Goal: Task Accomplishment & Management: Use online tool/utility

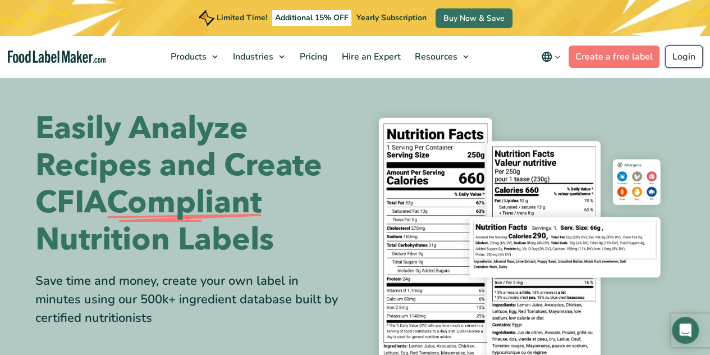
drag, startPoint x: 0, startPoint y: 0, endPoint x: 679, endPoint y: 61, distance: 681.8
click at [679, 61] on link "Login" at bounding box center [684, 56] width 38 height 22
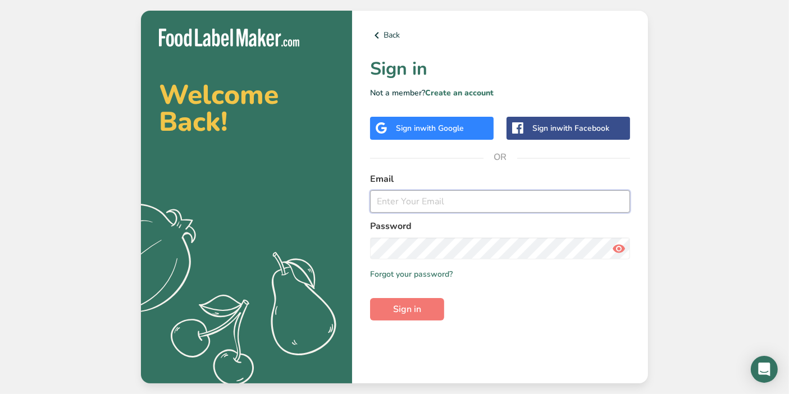
click at [503, 196] on input "email" at bounding box center [500, 201] width 260 height 22
type input "dn"
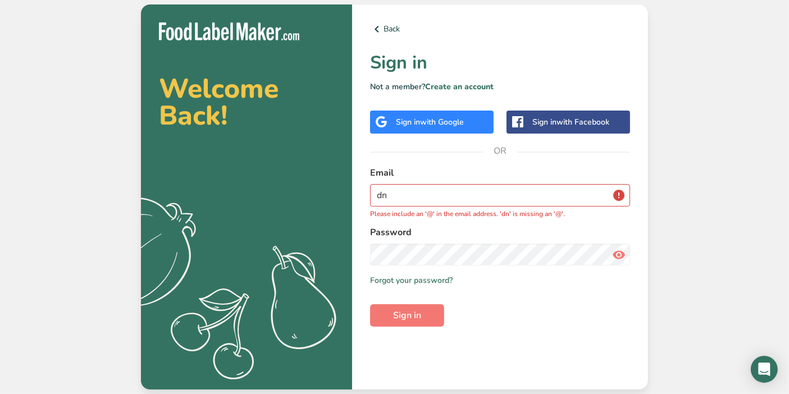
click at [447, 128] on div "Sign in with Google" at bounding box center [431, 122] width 123 height 23
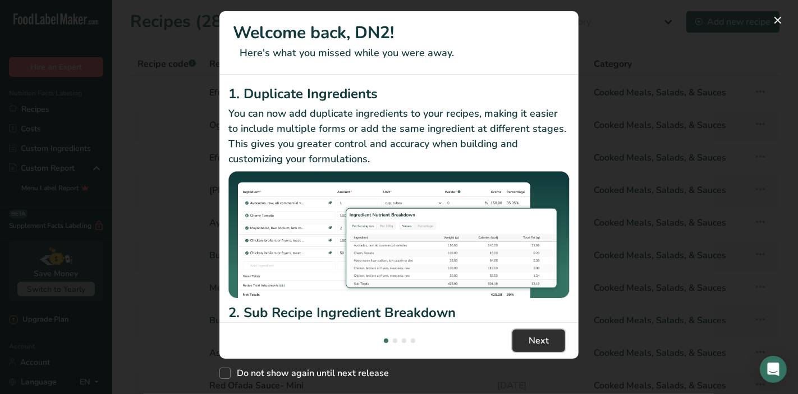
click at [545, 347] on span "Next" at bounding box center [539, 340] width 20 height 13
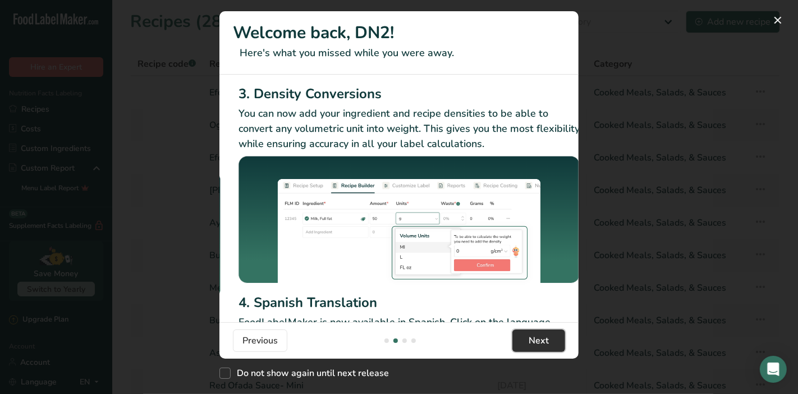
click at [544, 340] on span "Next" at bounding box center [539, 340] width 20 height 13
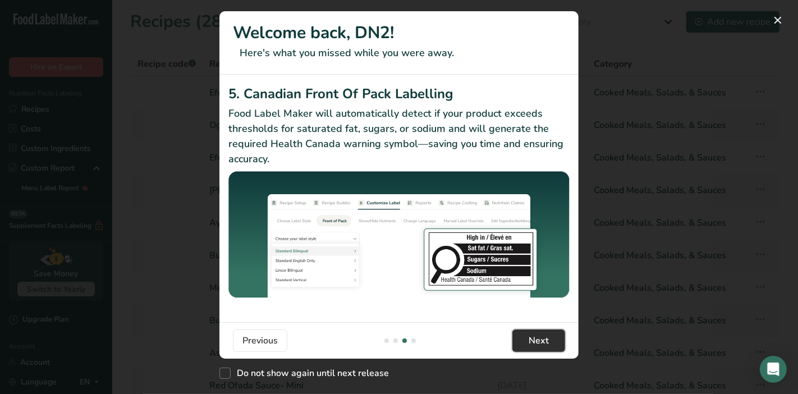
click at [544, 340] on span "Next" at bounding box center [539, 340] width 20 height 13
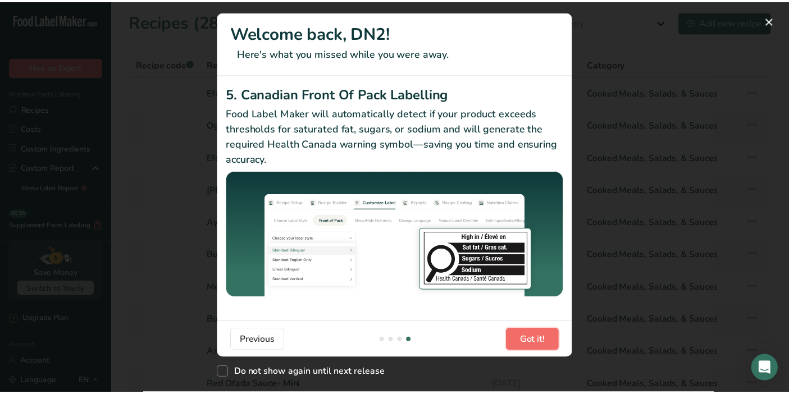
scroll to position [0, 1067]
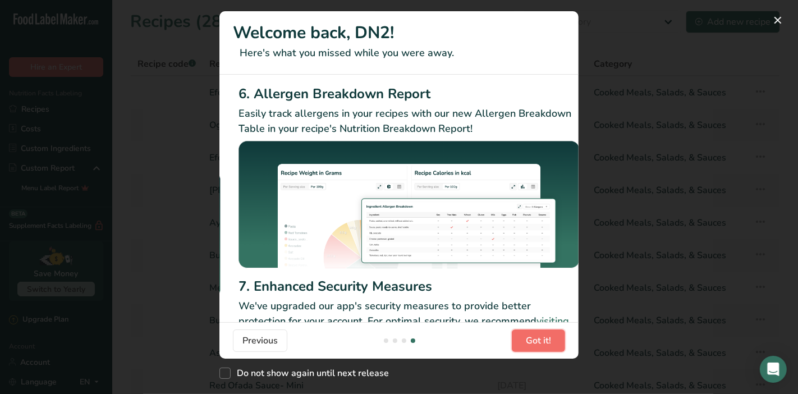
click at [544, 340] on span "Got it!" at bounding box center [538, 340] width 25 height 13
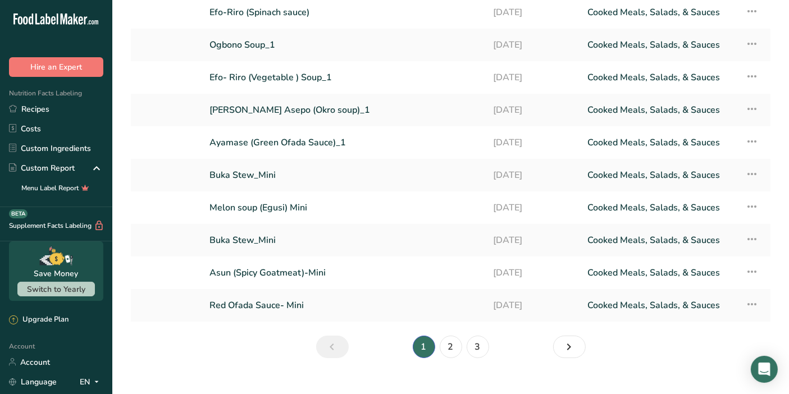
scroll to position [91, 0]
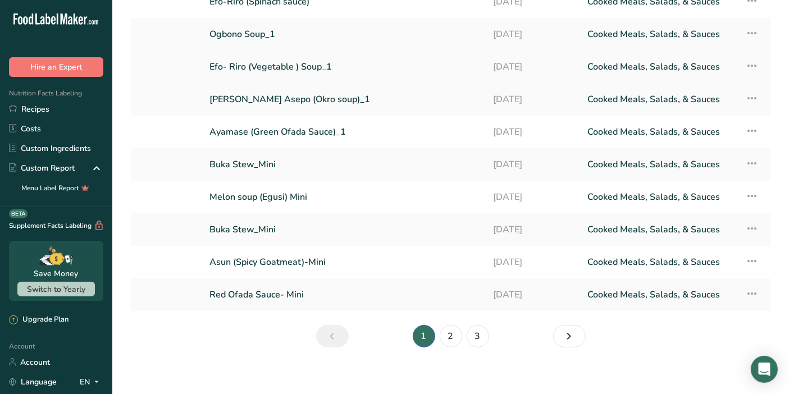
click at [333, 68] on link "Efo- Riro (Vegetable ) Soup_1" at bounding box center [344, 67] width 270 height 24
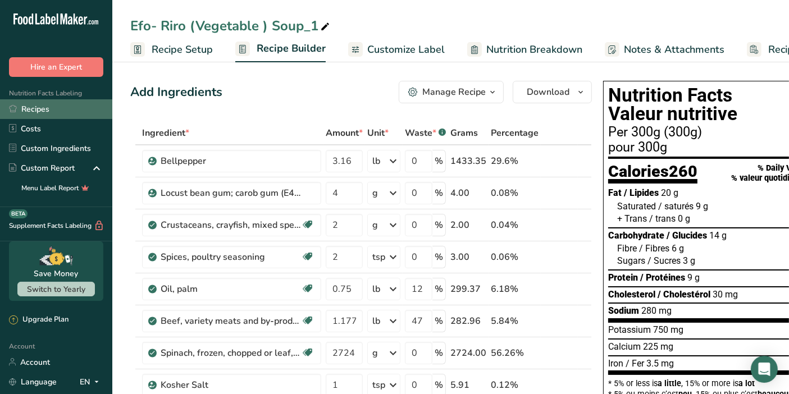
click at [49, 117] on link "Recipes" at bounding box center [56, 109] width 112 height 20
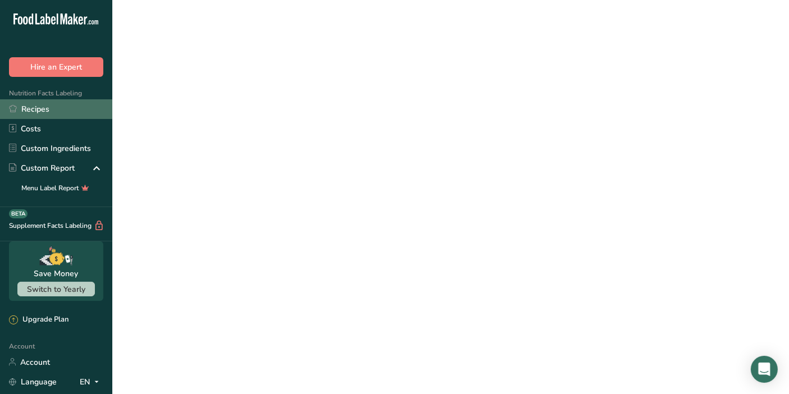
click at [49, 117] on link "Recipes" at bounding box center [56, 109] width 112 height 20
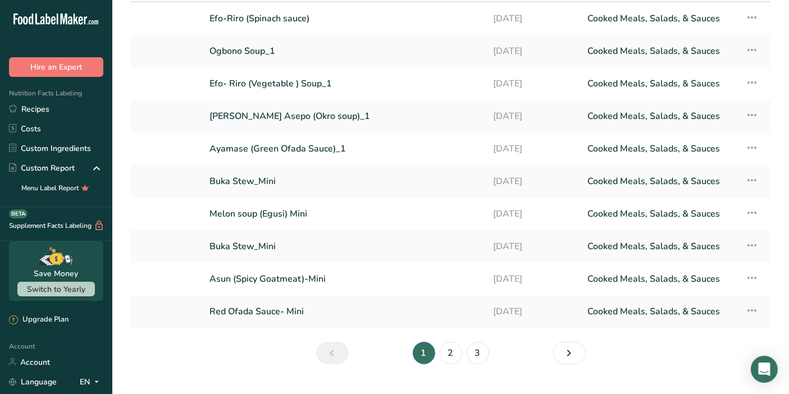
scroll to position [97, 0]
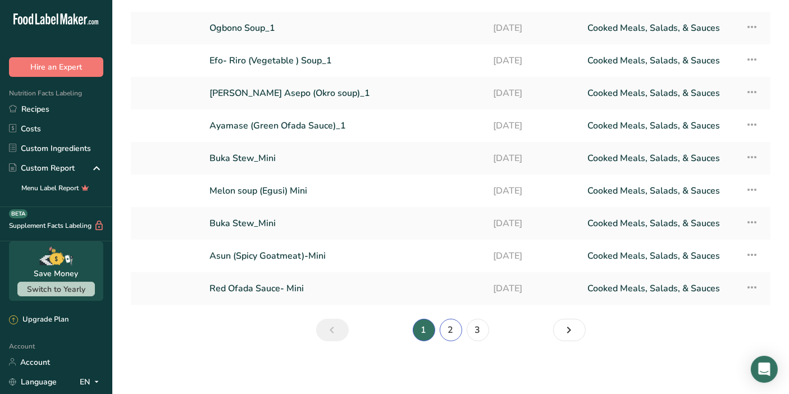
click at [452, 331] on link "2" at bounding box center [450, 330] width 22 height 22
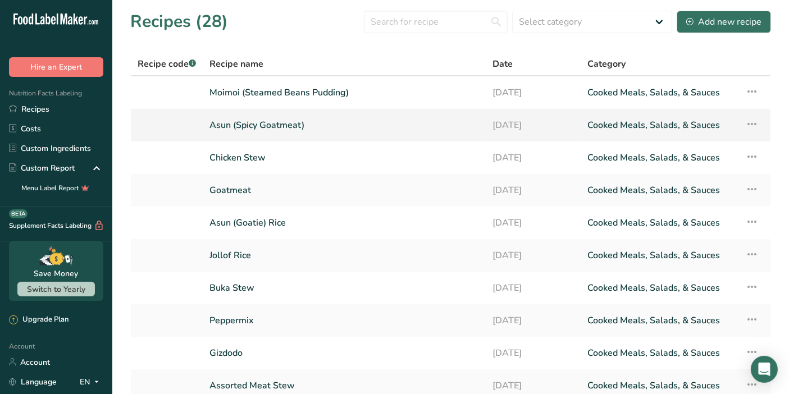
click at [343, 118] on link "Asun (Spicy Goatmeat)" at bounding box center [343, 125] width 269 height 24
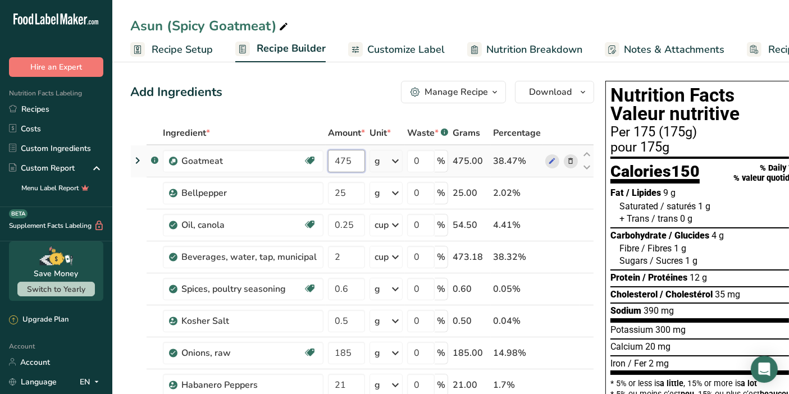
drag, startPoint x: 361, startPoint y: 159, endPoint x: 329, endPoint y: 169, distance: 32.8
click at [329, 169] on input "475" at bounding box center [346, 161] width 37 height 22
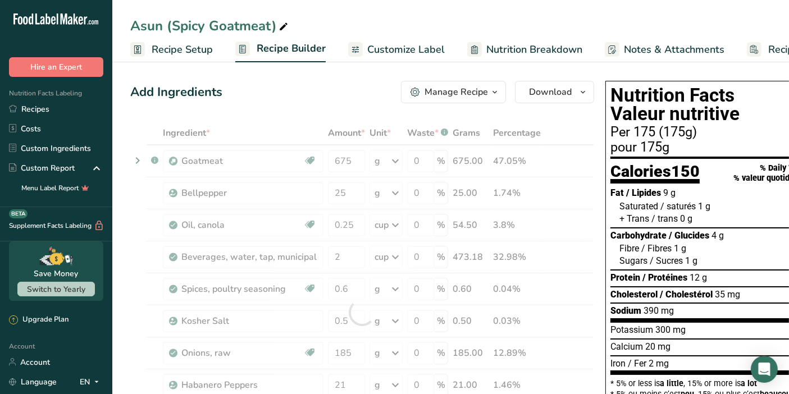
click at [351, 99] on div "Add Ingredients Manage Recipe Delete Recipe Duplicate Recipe Scale Recipe Save …" at bounding box center [362, 92] width 464 height 22
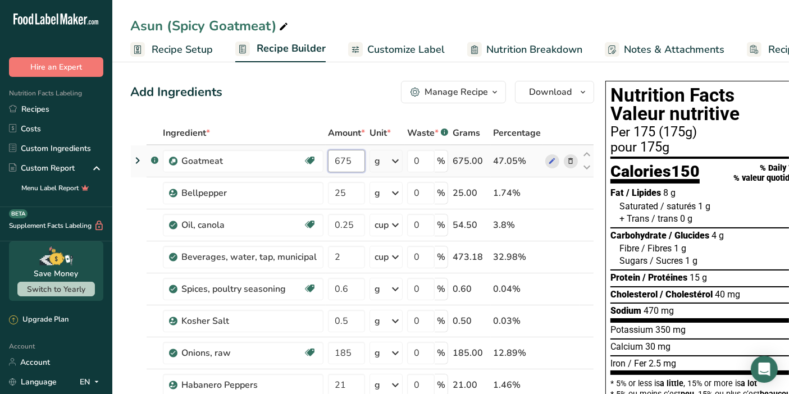
drag, startPoint x: 340, startPoint y: 159, endPoint x: 331, endPoint y: 163, distance: 9.1
click at [331, 163] on input "675" at bounding box center [346, 161] width 37 height 22
type input "575"
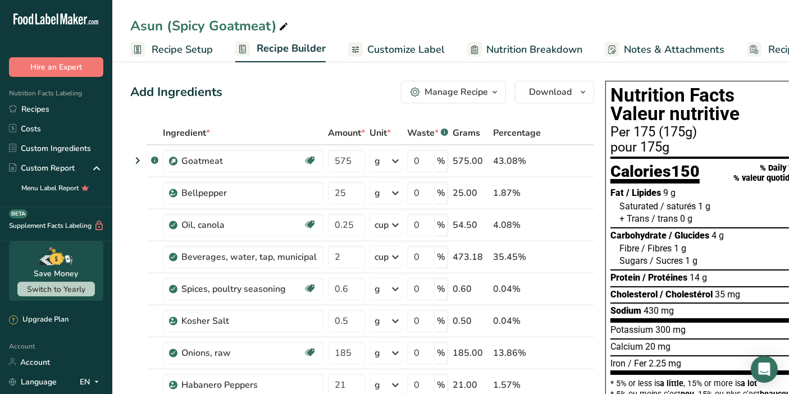
click at [377, 98] on div "Add Ingredients Manage Recipe Delete Recipe Duplicate Recipe Scale Recipe Save …" at bounding box center [362, 92] width 464 height 22
click at [345, 161] on input "575" at bounding box center [346, 161] width 37 height 22
click at [343, 164] on input "575" at bounding box center [346, 161] width 37 height 22
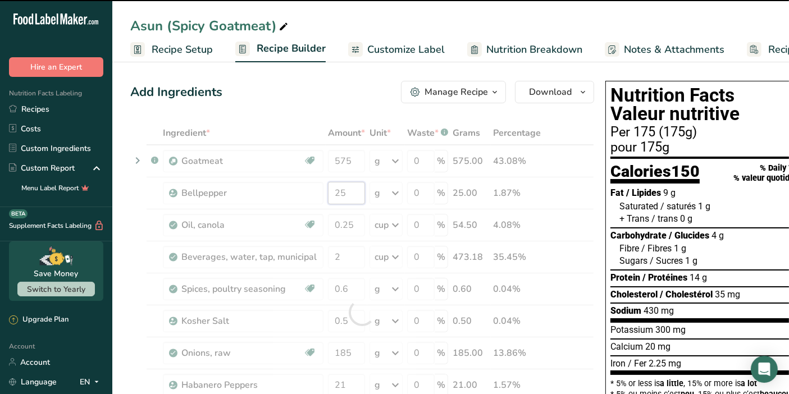
drag, startPoint x: 349, startPoint y: 190, endPoint x: 329, endPoint y: 199, distance: 22.3
click at [329, 199] on div "Ingredient * Amount * Unit * Waste * .a-a{fill:#347362;}.b-a{fill:#fff;} Grams …" at bounding box center [362, 312] width 464 height 382
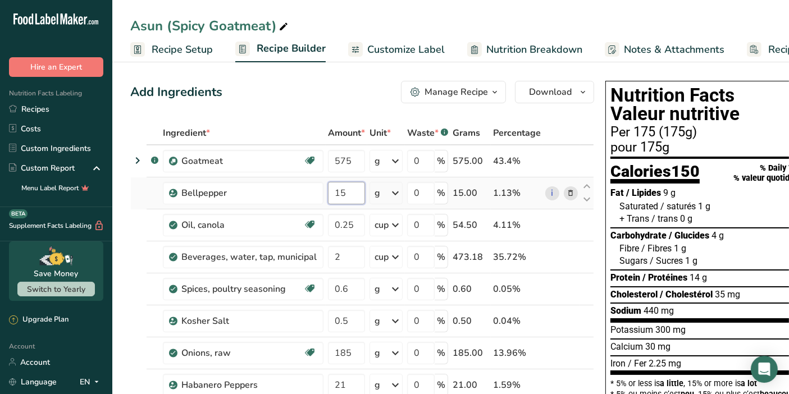
drag, startPoint x: 355, startPoint y: 185, endPoint x: 322, endPoint y: 193, distance: 34.0
click at [322, 193] on tr "Bellpepper 15 g Weight Units g kg mg See more Volume Units l Volume units requi…" at bounding box center [362, 193] width 462 height 32
type input "35"
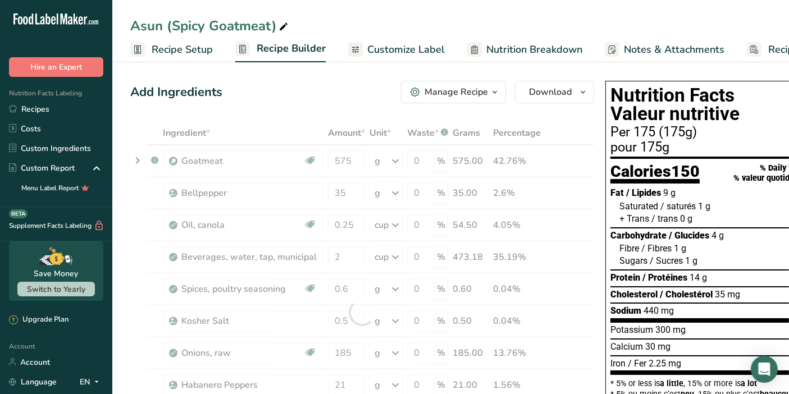
click at [308, 100] on div "Add Ingredients Manage Recipe Delete Recipe Duplicate Recipe Scale Recipe Save …" at bounding box center [362, 92] width 464 height 22
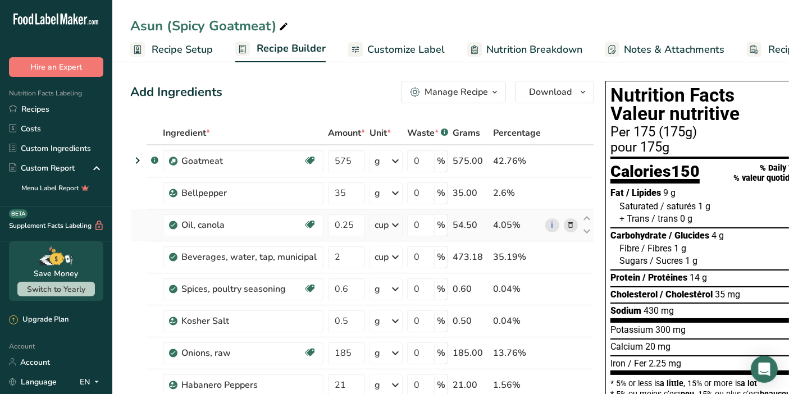
click at [372, 214] on div "cup" at bounding box center [385, 225] width 33 height 22
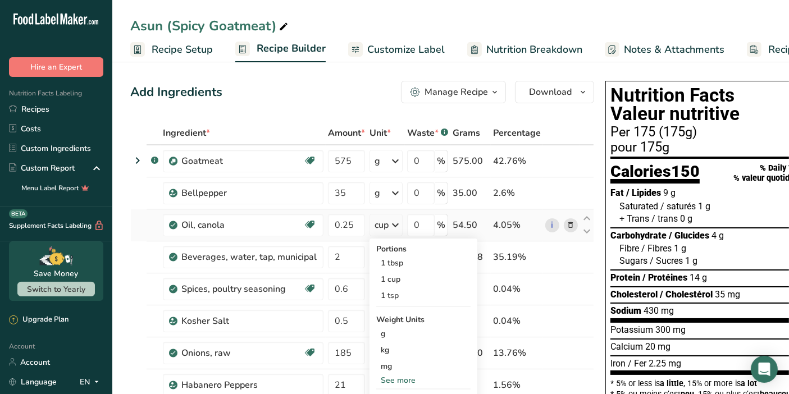
click at [371, 216] on div "cup" at bounding box center [385, 225] width 33 height 22
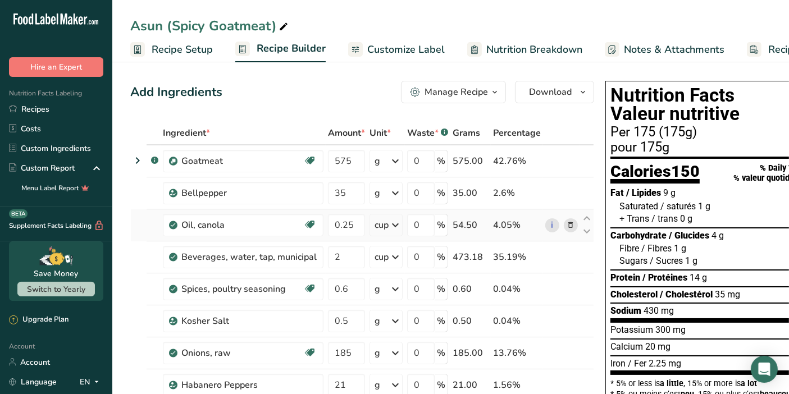
click at [371, 216] on div "cup" at bounding box center [385, 225] width 33 height 22
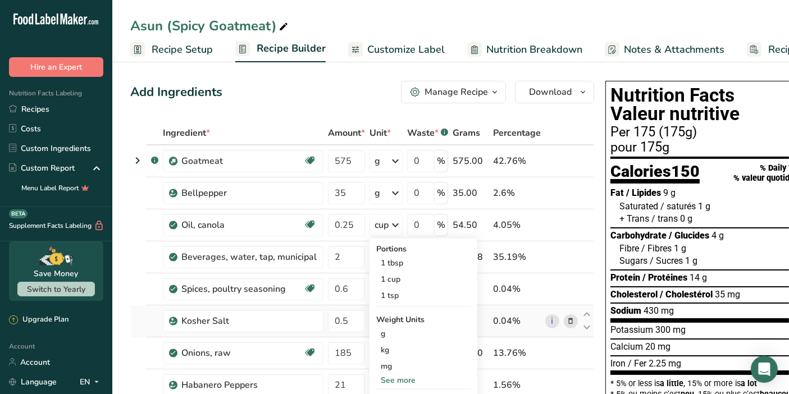
click at [530, 314] on div "0.04%" at bounding box center [517, 320] width 48 height 13
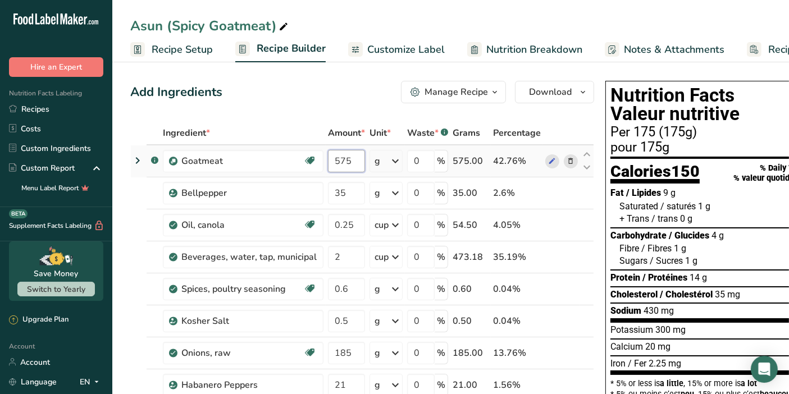
click at [335, 159] on input "575" at bounding box center [346, 161] width 37 height 22
type input "475"
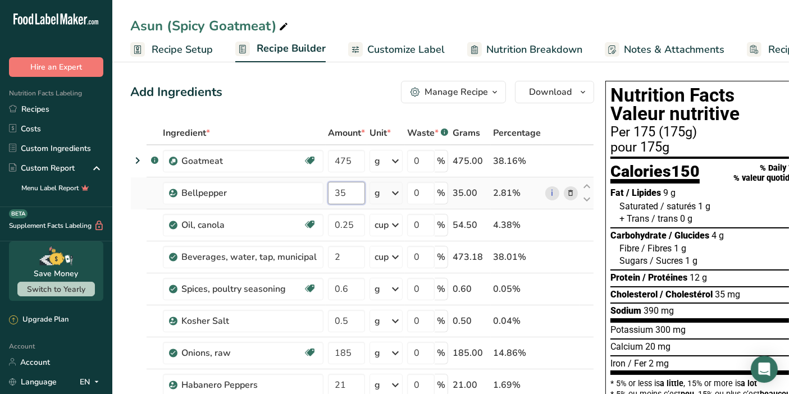
click at [338, 194] on input "35" at bounding box center [346, 193] width 37 height 22
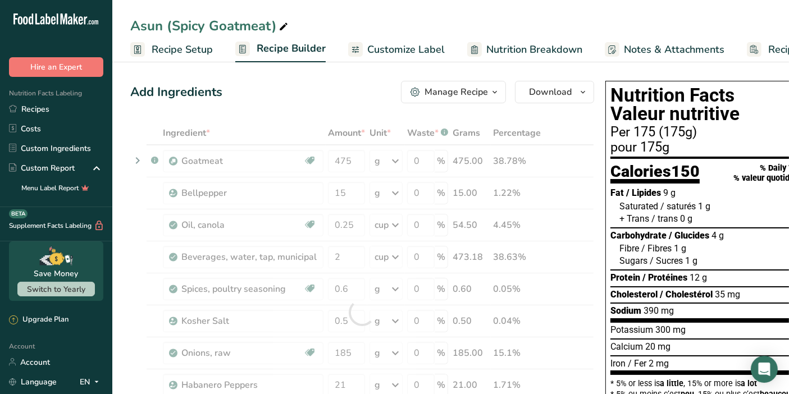
click at [327, 94] on div "Add Ingredients Manage Recipe Delete Recipe Duplicate Recipe Scale Recipe Save …" at bounding box center [362, 92] width 464 height 22
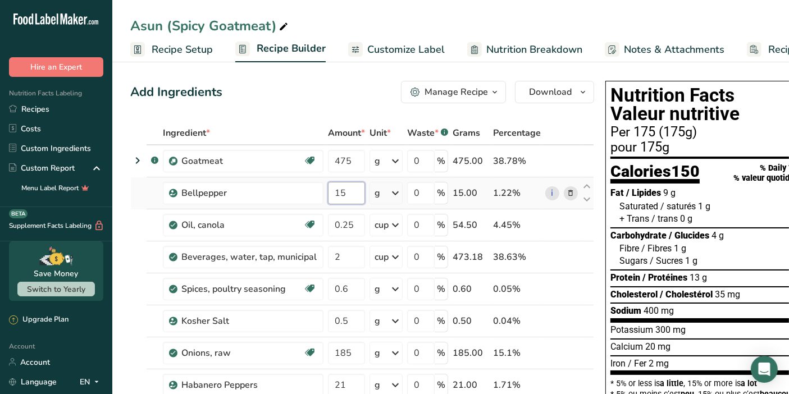
click at [335, 190] on input "15" at bounding box center [346, 193] width 37 height 22
drag, startPoint x: 336, startPoint y: 190, endPoint x: 322, endPoint y: 191, distance: 13.6
click at [326, 191] on td "15" at bounding box center [347, 193] width 42 height 32
type input "25"
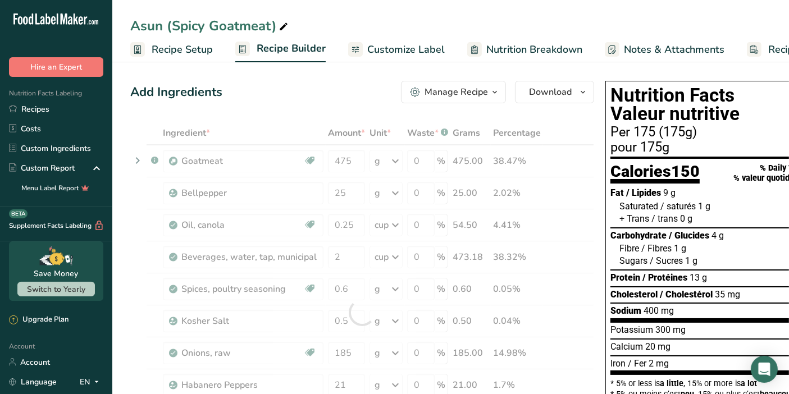
click at [326, 87] on div "Add Ingredients Manage Recipe Delete Recipe Duplicate Recipe Scale Recipe Save …" at bounding box center [362, 92] width 464 height 22
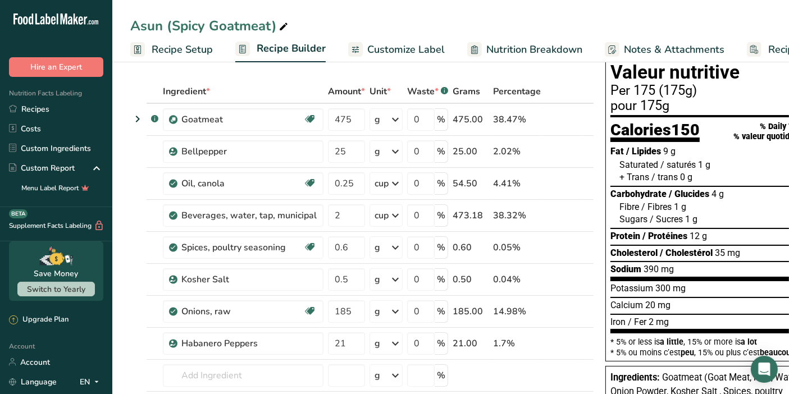
scroll to position [45, 0]
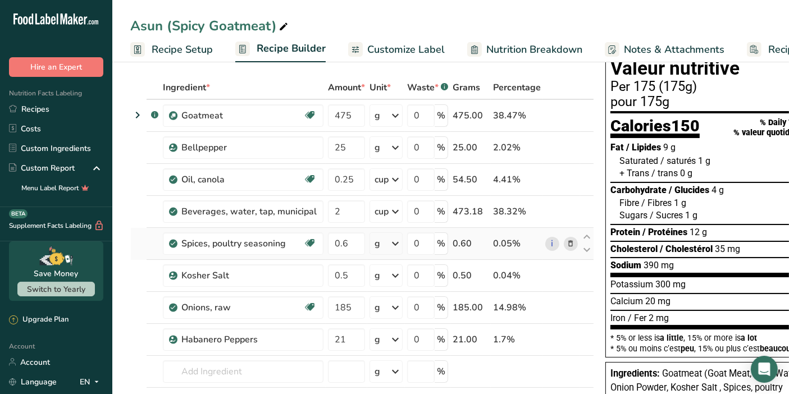
click at [393, 240] on icon at bounding box center [394, 243] width 13 height 20
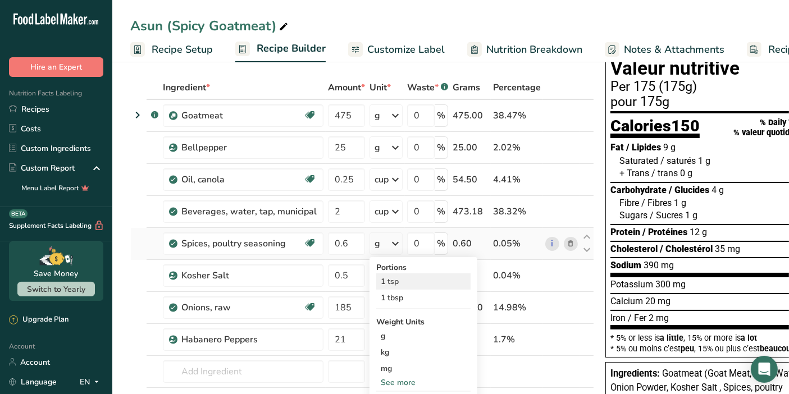
click at [425, 279] on div "1 tsp" at bounding box center [423, 281] width 94 height 16
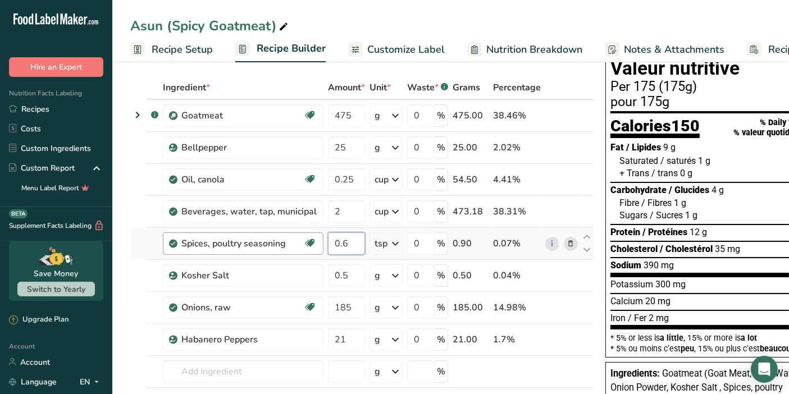
drag, startPoint x: 350, startPoint y: 242, endPoint x: 313, endPoint y: 251, distance: 38.1
click at [313, 251] on tr "Spices, poultry seasoning Dairy free Gluten free Vegan Vegetarian Soy free 0.6 …" at bounding box center [362, 244] width 462 height 32
type input "2"
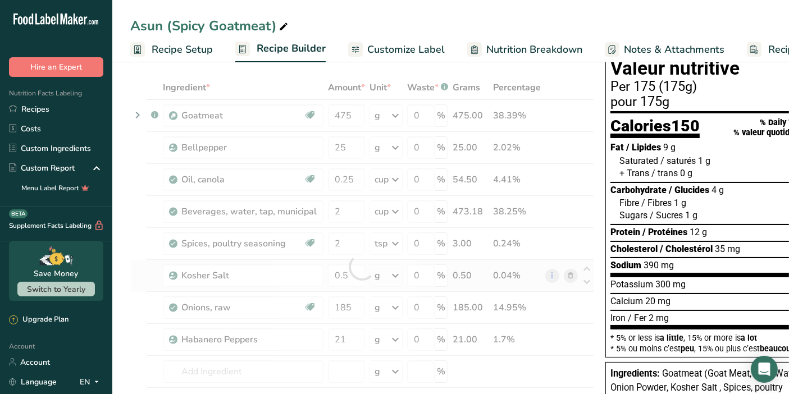
click at [391, 277] on div "Ingredient * Amount * Unit * Waste * .a-a{fill:#347362;}.b-a{fill:#fff;} Grams …" at bounding box center [362, 267] width 464 height 382
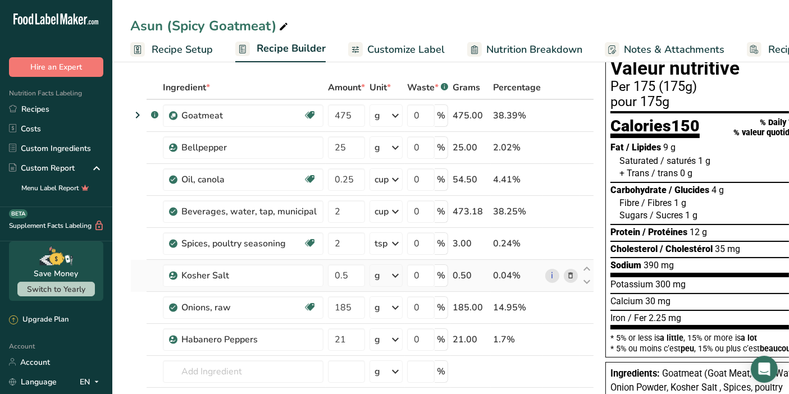
click at [391, 274] on icon at bounding box center [394, 275] width 13 height 20
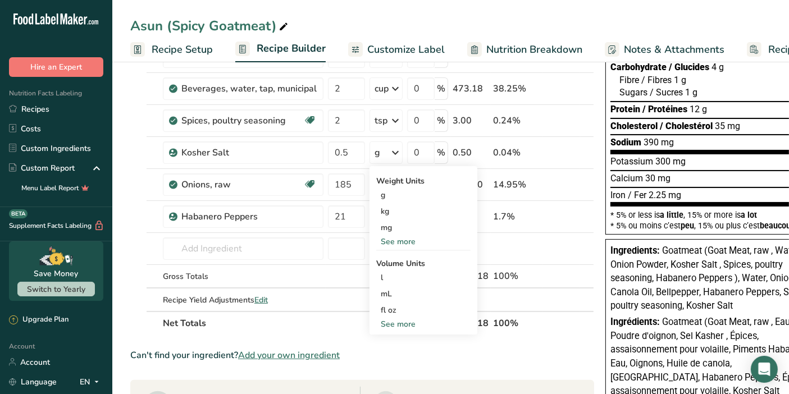
scroll to position [173, 0]
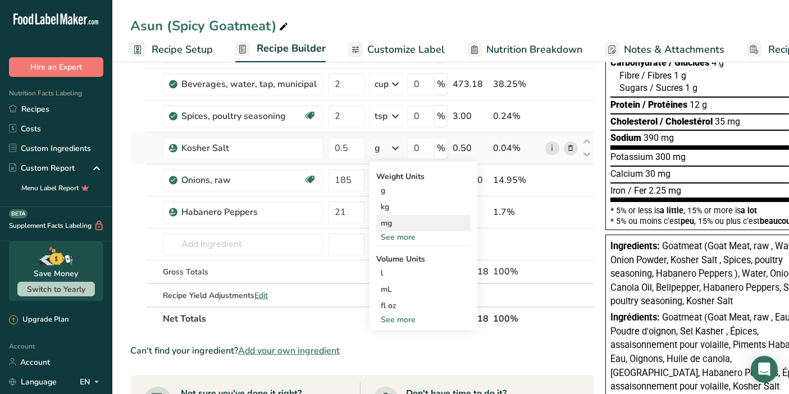
click at [391, 228] on div "mg" at bounding box center [423, 223] width 94 height 16
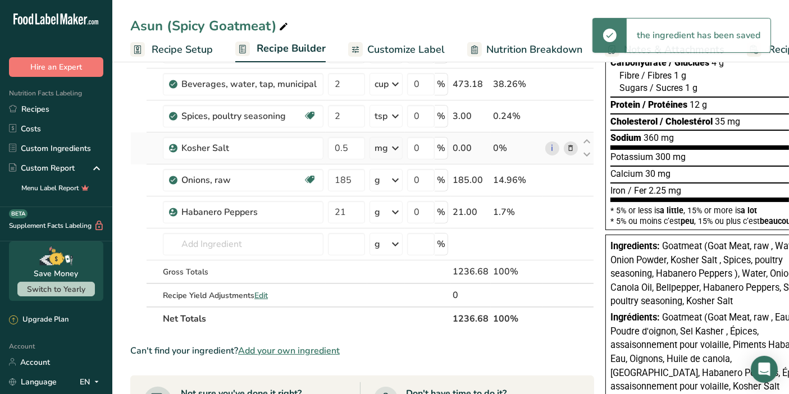
click at [392, 148] on icon at bounding box center [394, 148] width 13 height 20
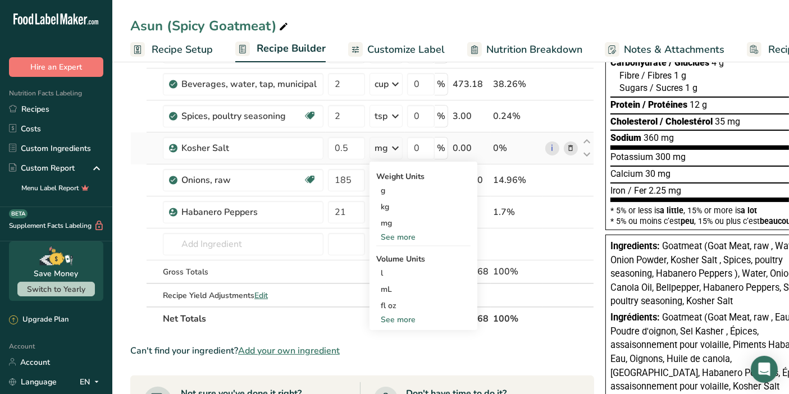
click at [386, 233] on div "See more" at bounding box center [423, 237] width 94 height 12
click at [414, 371] on div "See more" at bounding box center [423, 369] width 94 height 12
select select "22"
click at [402, 386] on div "tsp" at bounding box center [423, 387] width 85 height 12
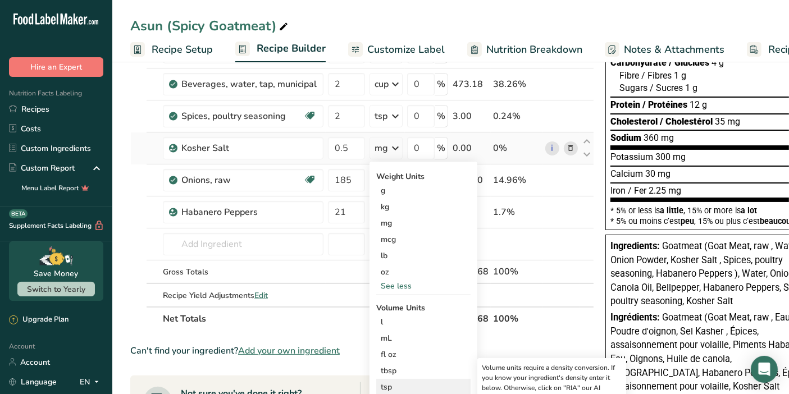
click at [402, 386] on div "tsp" at bounding box center [423, 387] width 85 height 12
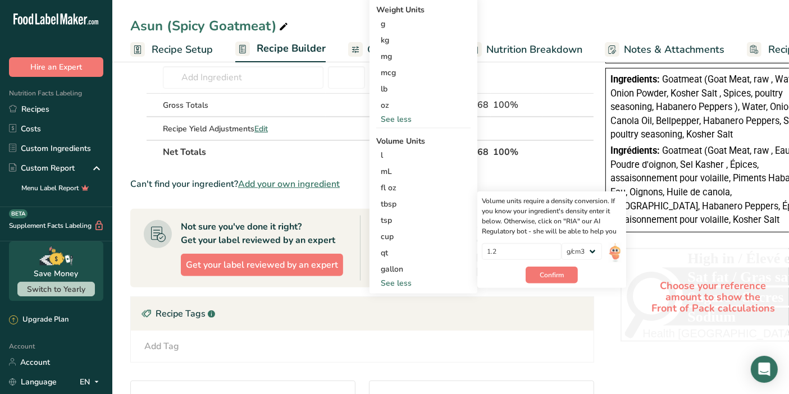
scroll to position [352, 0]
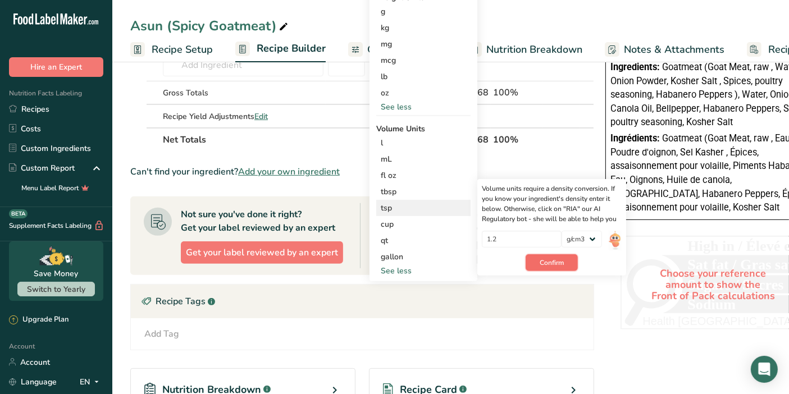
click at [539, 262] on span "Confirm" at bounding box center [551, 263] width 24 height 10
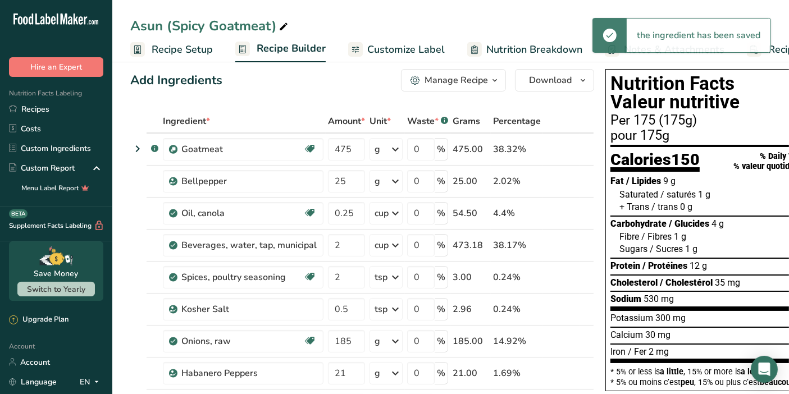
scroll to position [0, 0]
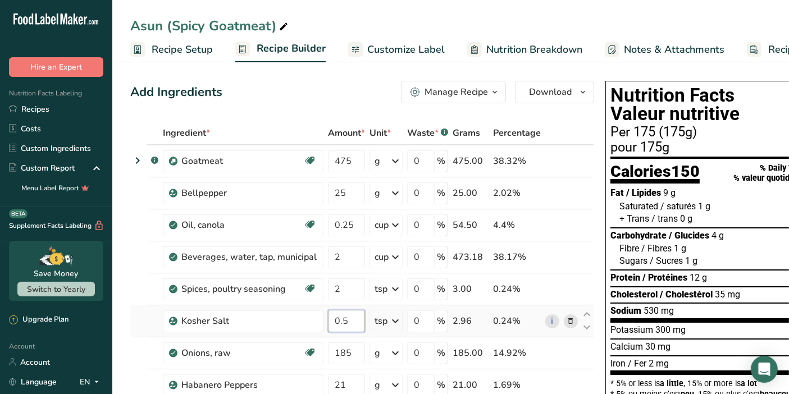
drag, startPoint x: 347, startPoint y: 319, endPoint x: 281, endPoint y: 333, distance: 67.8
click at [281, 333] on tr "Kosher Salt 0.5 tsp Weight Units g kg mg mcg lb oz See less Volume Units l Volu…" at bounding box center [362, 321] width 462 height 32
type input "1"
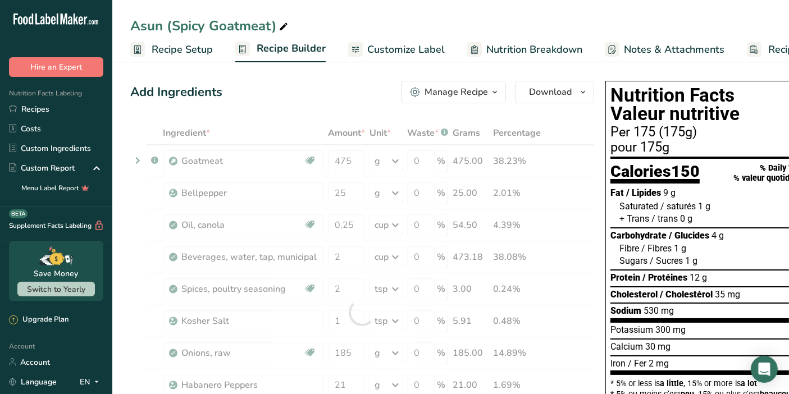
click at [354, 92] on div "Add Ingredients Manage Recipe Delete Recipe Duplicate Recipe Scale Recipe Save …" at bounding box center [362, 92] width 464 height 22
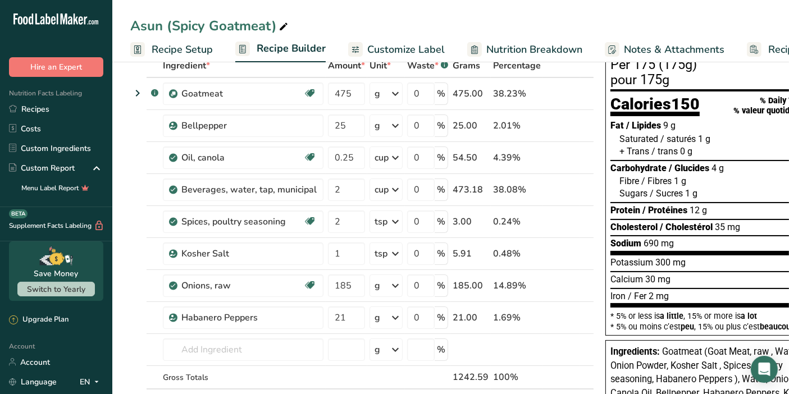
scroll to position [71, 0]
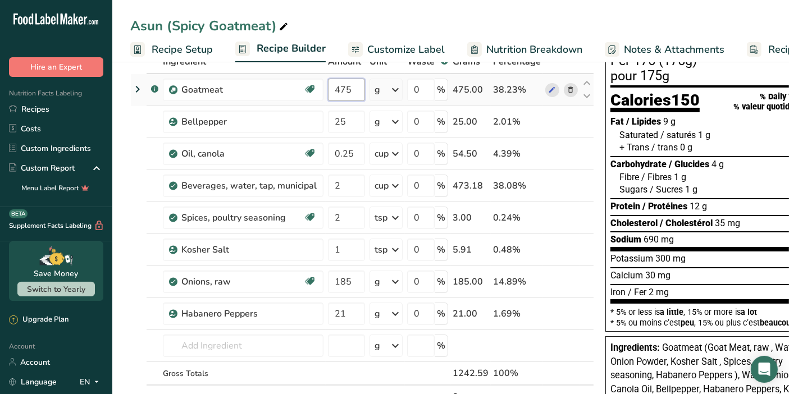
drag, startPoint x: 348, startPoint y: 80, endPoint x: 326, endPoint y: 94, distance: 26.2
click at [328, 94] on input "475" at bounding box center [346, 90] width 37 height 22
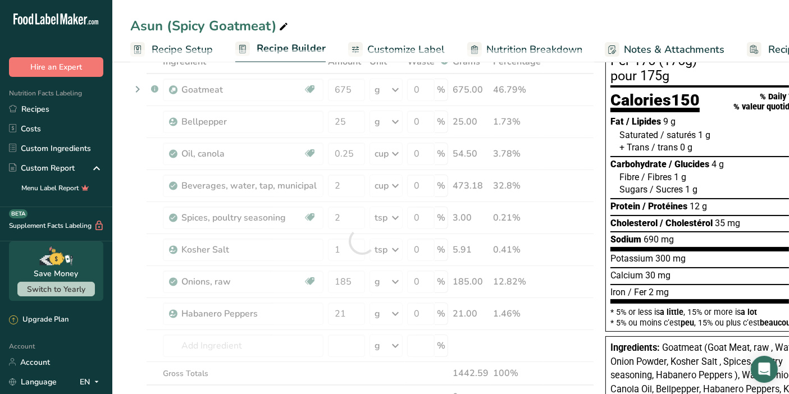
click at [347, 7] on div "Asun (Spicy Goatmeat) Recipe Setup Recipe Builder Customize Label Nutrition Bre…" at bounding box center [450, 31] width 676 height 62
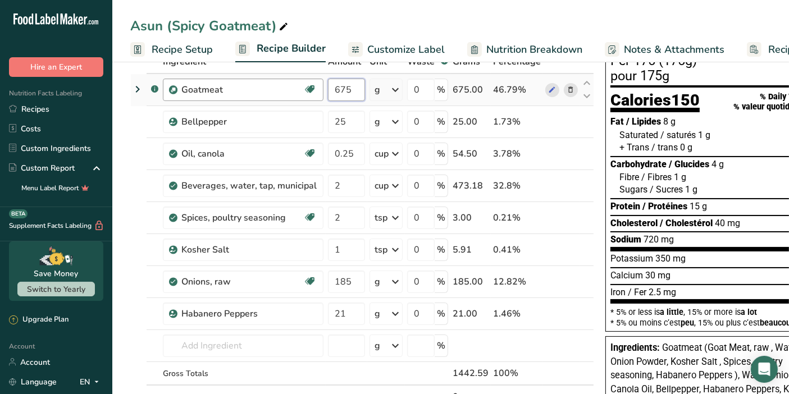
drag, startPoint x: 346, startPoint y: 89, endPoint x: 319, endPoint y: 98, distance: 29.1
click at [319, 98] on tr ".a-a{fill:#347362;}.b-a{fill:#fff;} Goatmeat Source of Antioxidants Prebiotic E…" at bounding box center [362, 90] width 462 height 32
type input "475"
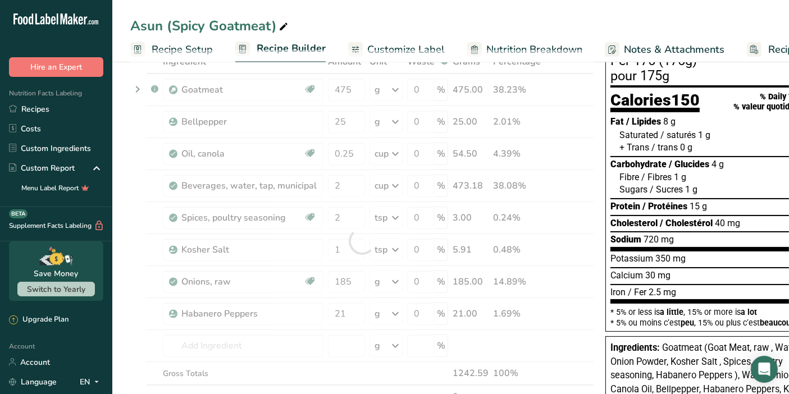
click at [362, 3] on div "Asun (Spicy Goatmeat) Recipe Setup Recipe Builder Customize Label Nutrition Bre…" at bounding box center [450, 31] width 676 height 62
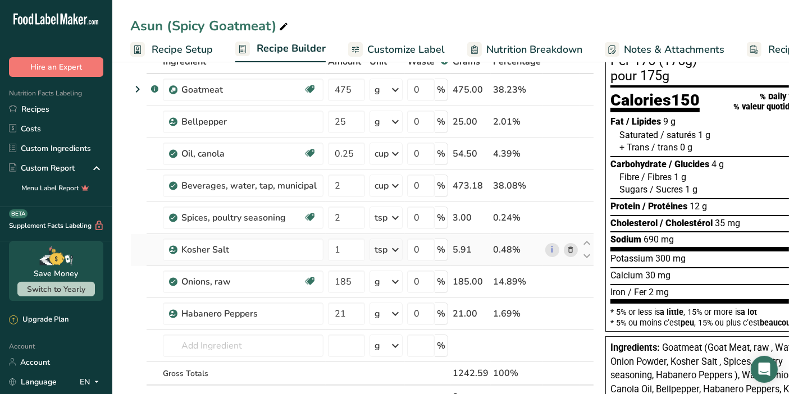
click at [395, 245] on icon at bounding box center [394, 250] width 13 height 20
click at [390, 290] on div "g" at bounding box center [423, 292] width 94 height 16
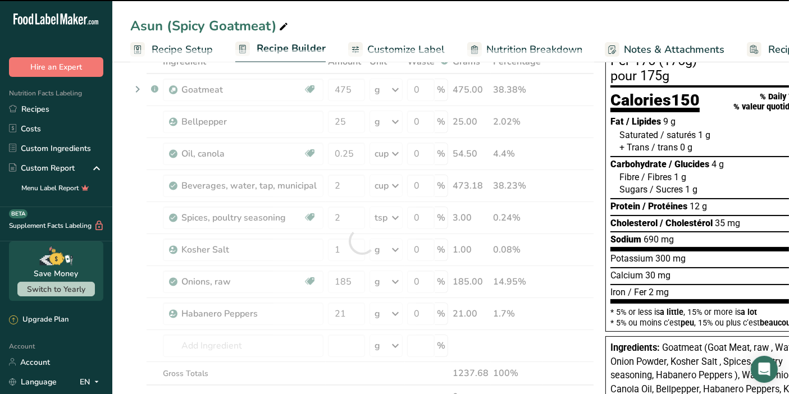
click at [361, 23] on div "Asun (Spicy Goatmeat)" at bounding box center [450, 26] width 676 height 20
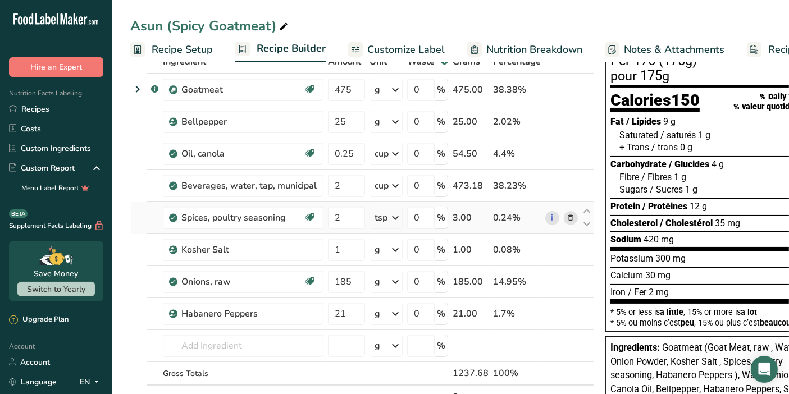
click at [392, 212] on icon at bounding box center [394, 218] width 13 height 20
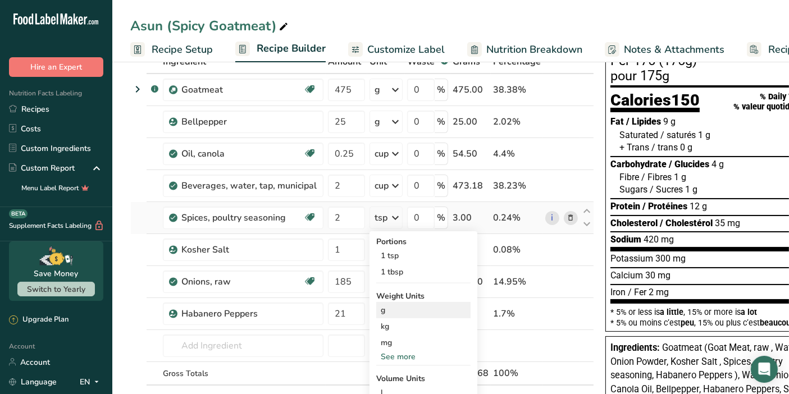
click at [386, 309] on div "g" at bounding box center [423, 310] width 94 height 16
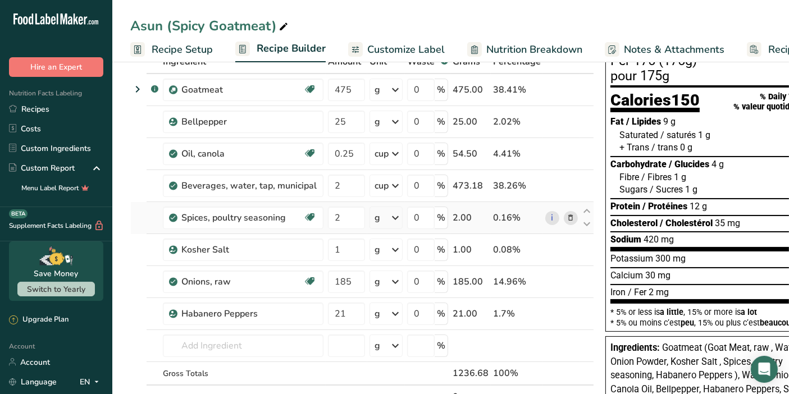
click at [393, 218] on icon at bounding box center [394, 218] width 13 height 20
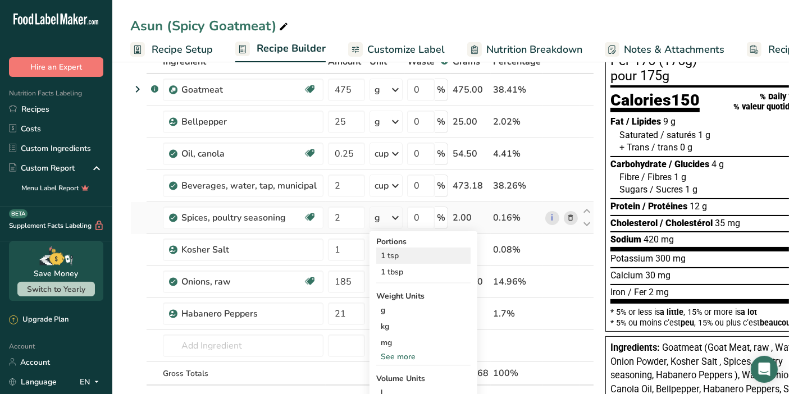
click at [393, 254] on div "1 tsp" at bounding box center [423, 256] width 94 height 16
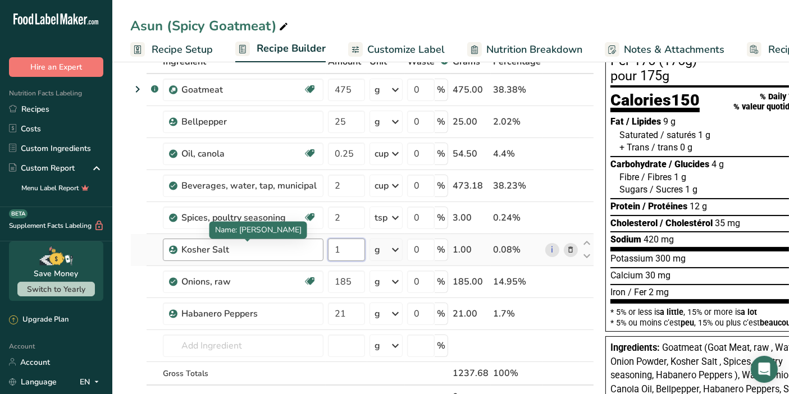
drag, startPoint x: 351, startPoint y: 251, endPoint x: 301, endPoint y: 251, distance: 49.4
click at [301, 251] on tr "Kosher Salt 1 g Weight Units g kg mg mcg lb oz See less Volume Units l Volume u…" at bounding box center [362, 250] width 462 height 32
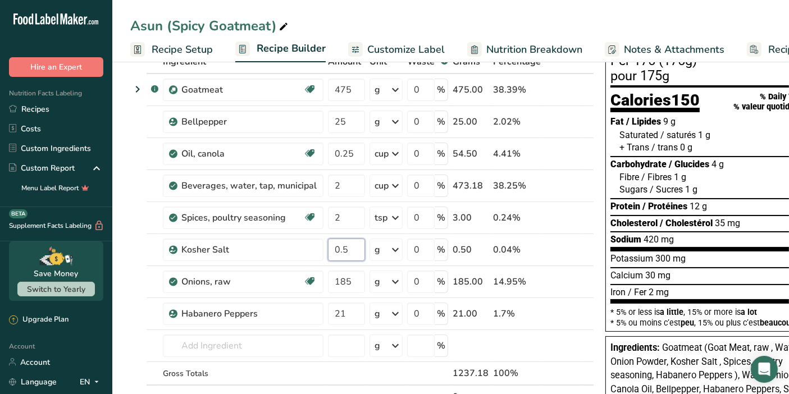
type input "0.5"
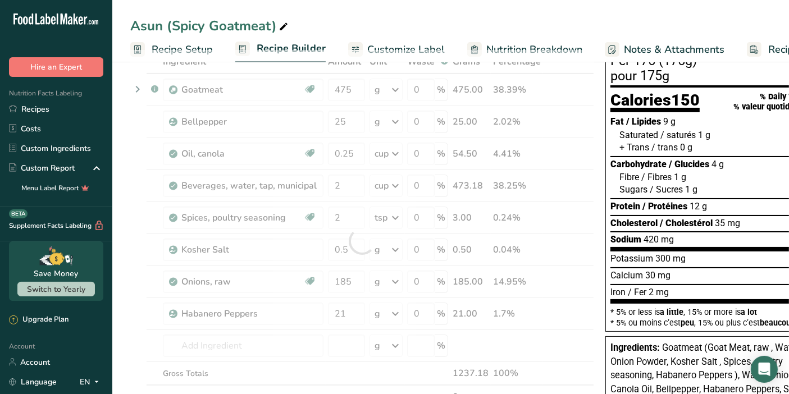
click at [349, 34] on div "Asun (Spicy Goatmeat)" at bounding box center [450, 26] width 676 height 20
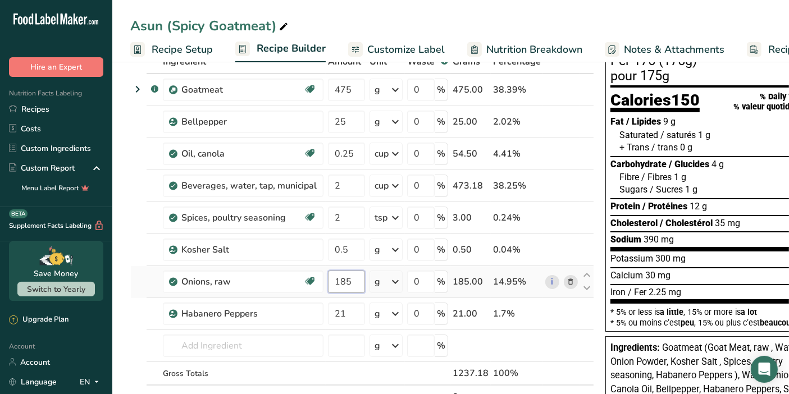
drag, startPoint x: 356, startPoint y: 280, endPoint x: 332, endPoint y: 290, distance: 25.4
click at [332, 290] on input "185" at bounding box center [346, 282] width 37 height 22
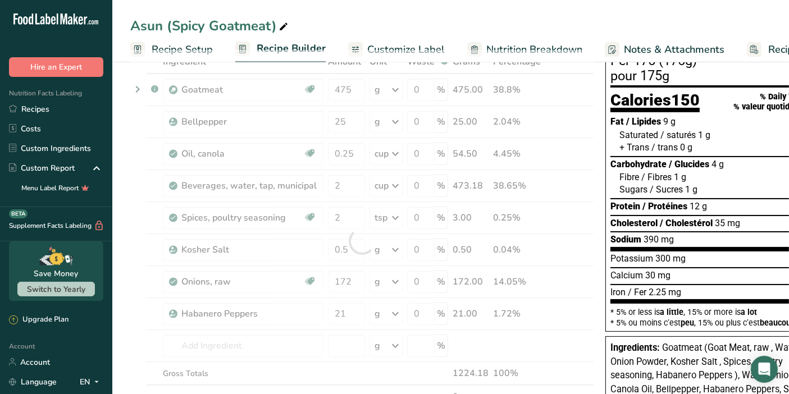
click at [362, 10] on div "Asun (Spicy Goatmeat) Recipe Setup Recipe Builder Customize Label Nutrition Bre…" at bounding box center [450, 31] width 676 height 62
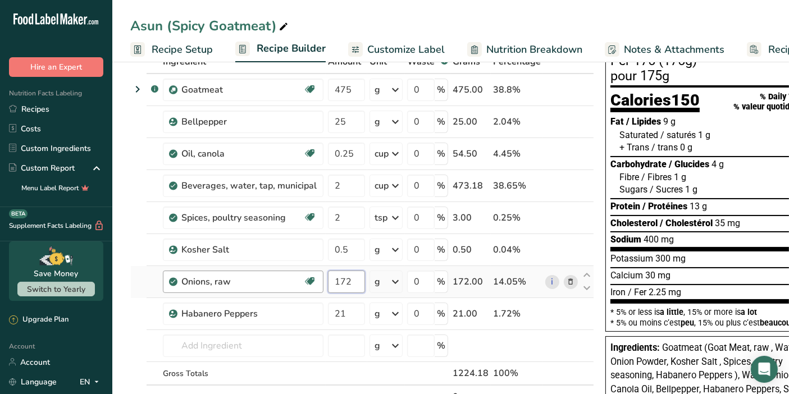
drag, startPoint x: 352, startPoint y: 278, endPoint x: 318, endPoint y: 291, distance: 36.6
click at [318, 291] on tr "Onions, raw Source of Antioxidants Prebiotic Effect Dairy free Gluten free Vega…" at bounding box center [362, 282] width 462 height 32
type input "185"
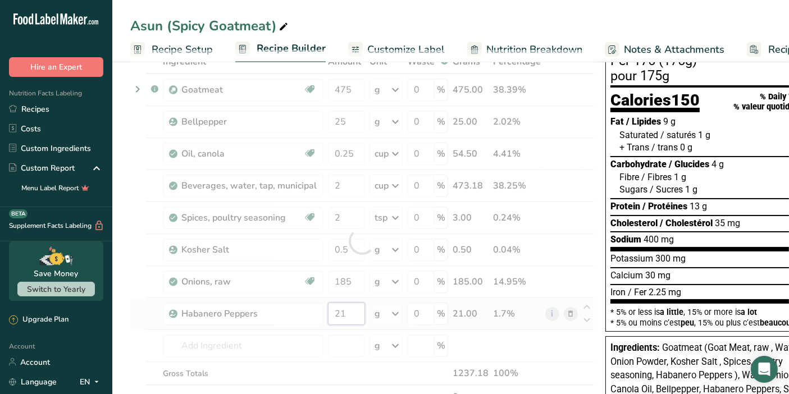
click at [348, 308] on div "Ingredient * Amount * Unit * Waste * .a-a{fill:#347362;}.b-a{fill:#fff;} Grams …" at bounding box center [362, 241] width 464 height 382
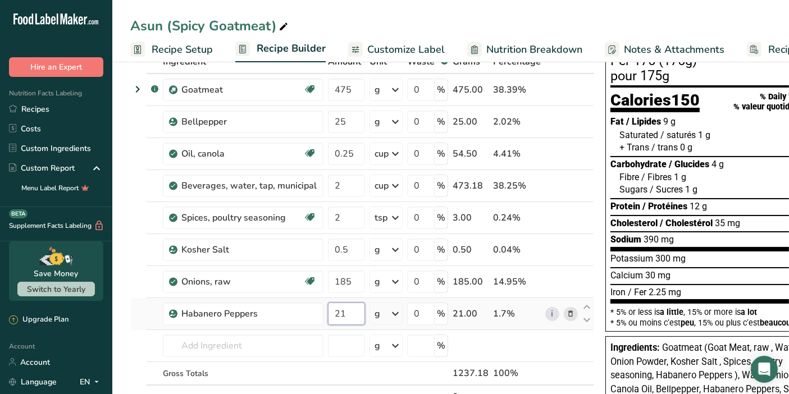
drag, startPoint x: 348, startPoint y: 310, endPoint x: 315, endPoint y: 323, distance: 35.7
click at [315, 323] on tr "Habanero Peppers 21 g Weight Units g kg mg See more Volume Units l Volume units…" at bounding box center [362, 314] width 462 height 32
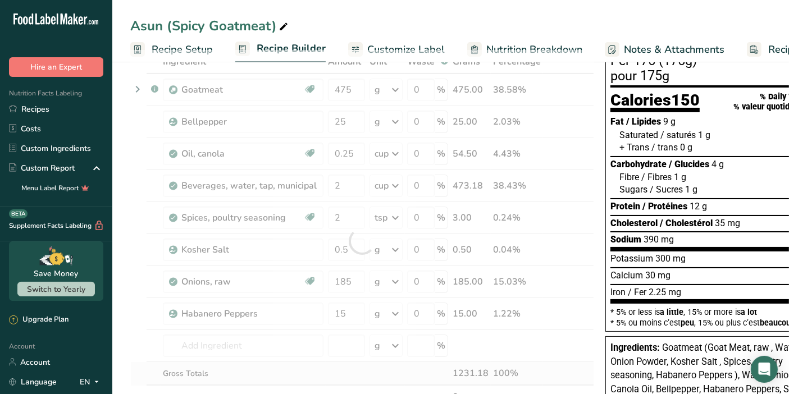
click at [325, 364] on div "Ingredient * Amount * Unit * Waste * .a-a{fill:#347362;}.b-a{fill:#fff;} Grams …" at bounding box center [362, 241] width 464 height 382
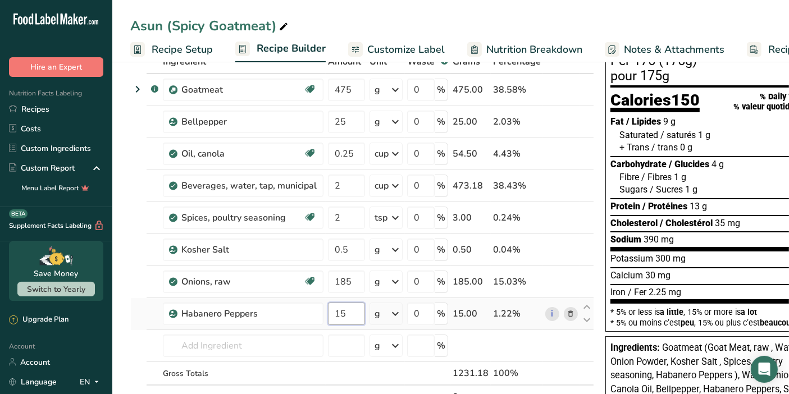
drag, startPoint x: 351, startPoint y: 310, endPoint x: 324, endPoint y: 315, distance: 27.5
click at [328, 315] on input "15" at bounding box center [346, 314] width 37 height 22
click at [322, 362] on div "Ingredient * Amount * Unit * Waste * .a-a{fill:#347362;}.b-a{fill:#fff;} Grams …" at bounding box center [362, 241] width 464 height 382
drag, startPoint x: 351, startPoint y: 309, endPoint x: 287, endPoint y: 321, distance: 65.1
click at [287, 321] on tr "Habanero Peppers 31 g Weight Units g kg mg See more Volume Units l Volume units…" at bounding box center [362, 314] width 462 height 32
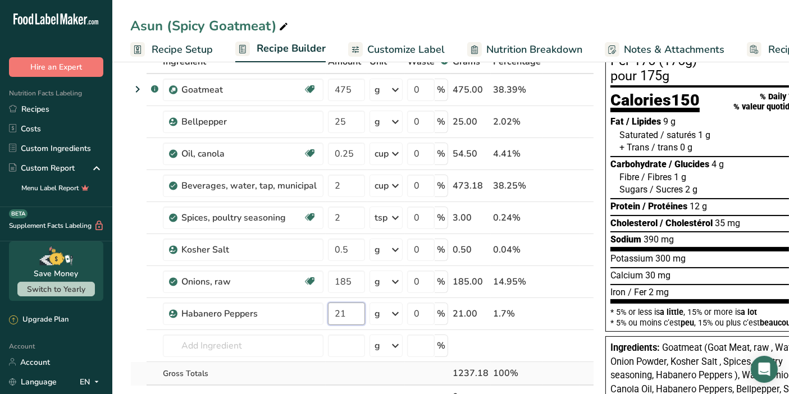
type input "21"
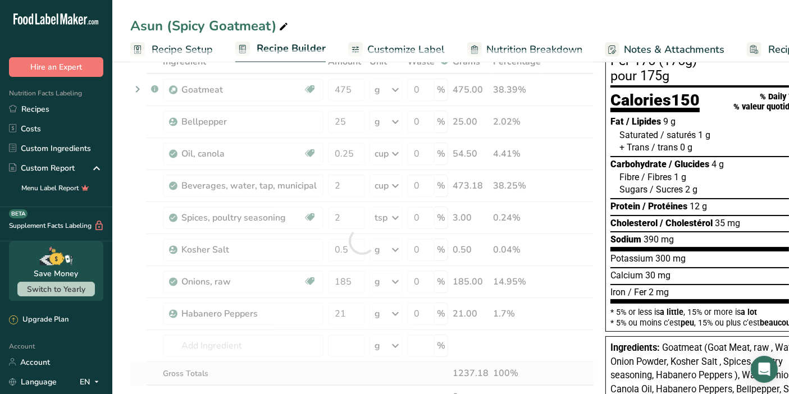
click at [288, 372] on div "Ingredient * Amount * Unit * Waste * .a-a{fill:#347362;}.b-a{fill:#fff;} Grams …" at bounding box center [362, 241] width 464 height 382
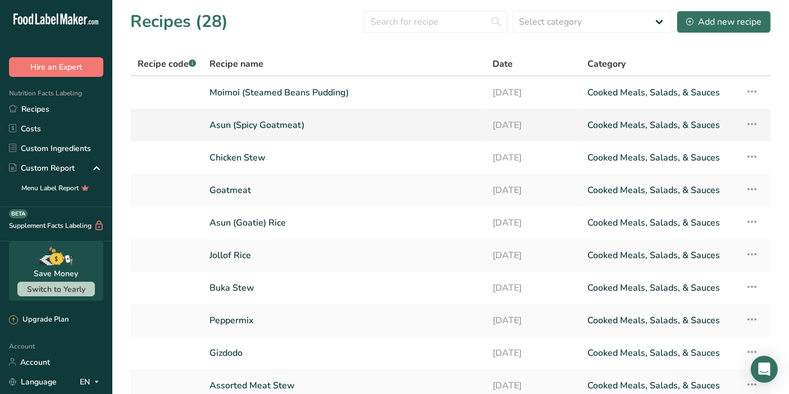
click at [421, 119] on link "Asun (Spicy Goatmeat)" at bounding box center [343, 125] width 269 height 24
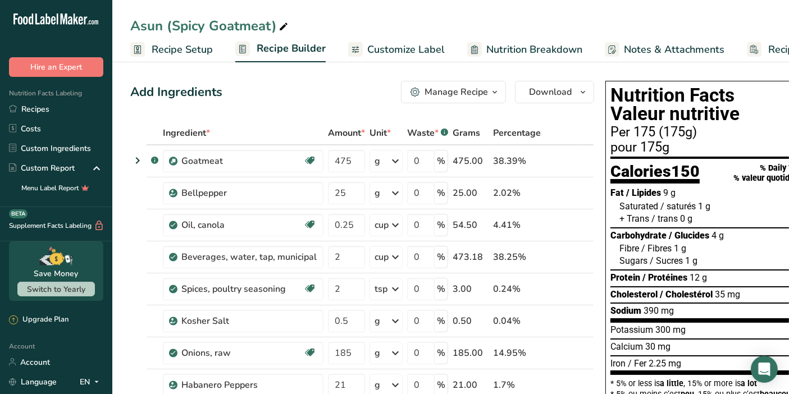
click at [67, 118] on link "Recipes" at bounding box center [56, 109] width 112 height 20
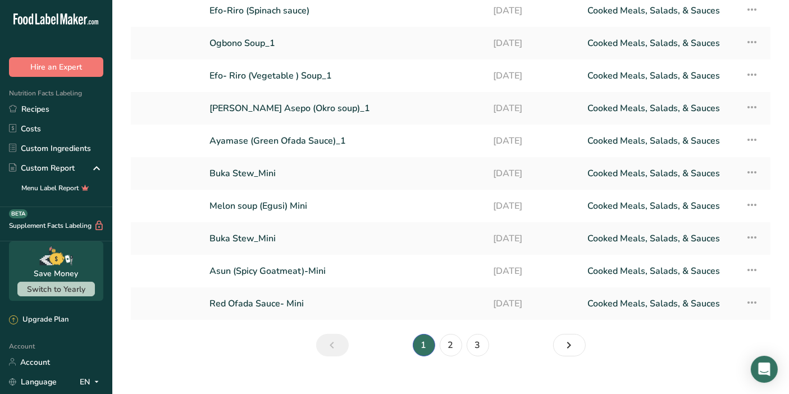
scroll to position [93, 0]
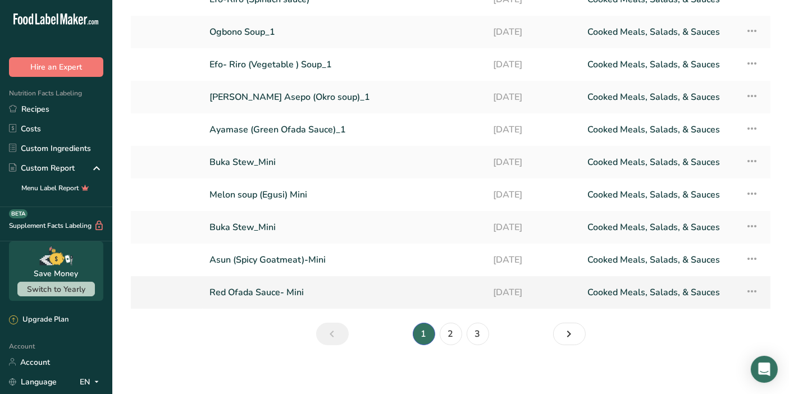
click at [311, 292] on link "Red Ofada Sauce- Mini" at bounding box center [344, 293] width 270 height 24
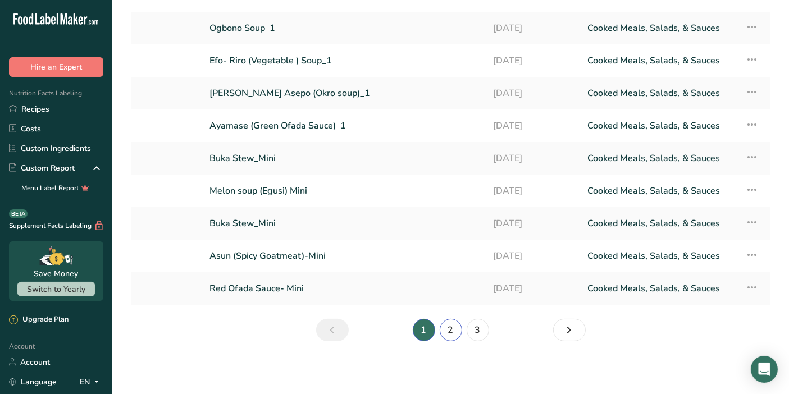
click at [447, 328] on link "2" at bounding box center [450, 330] width 22 height 22
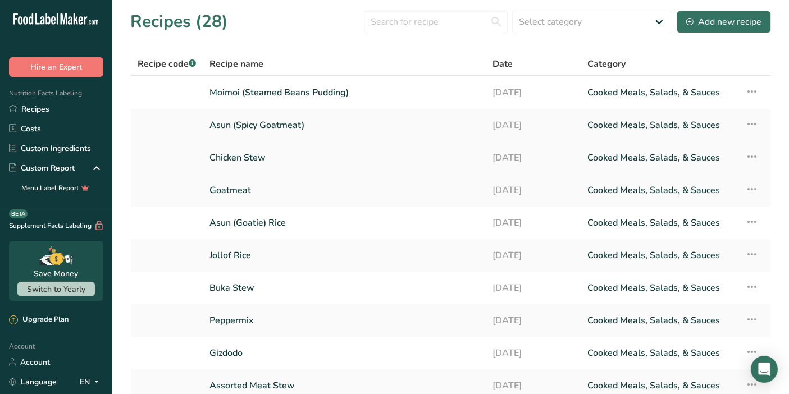
click at [401, 158] on link "Chicken Stew" at bounding box center [343, 158] width 269 height 24
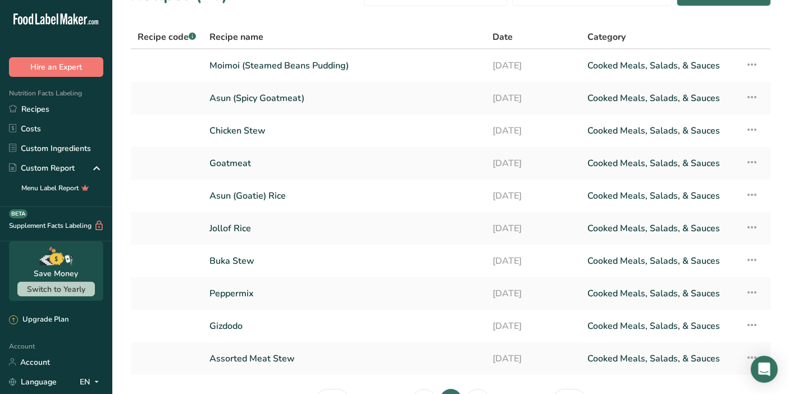
scroll to position [28, 0]
click at [286, 195] on link "Asun (Goatie) Rice" at bounding box center [343, 195] width 269 height 24
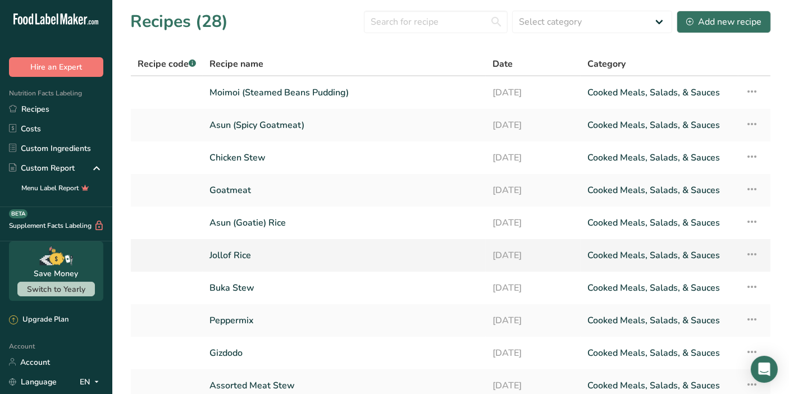
click at [253, 260] on link "Jollof Rice" at bounding box center [343, 256] width 269 height 24
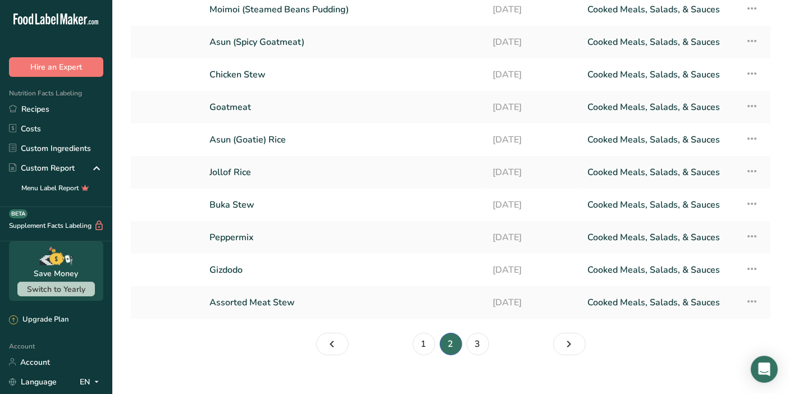
scroll to position [97, 0]
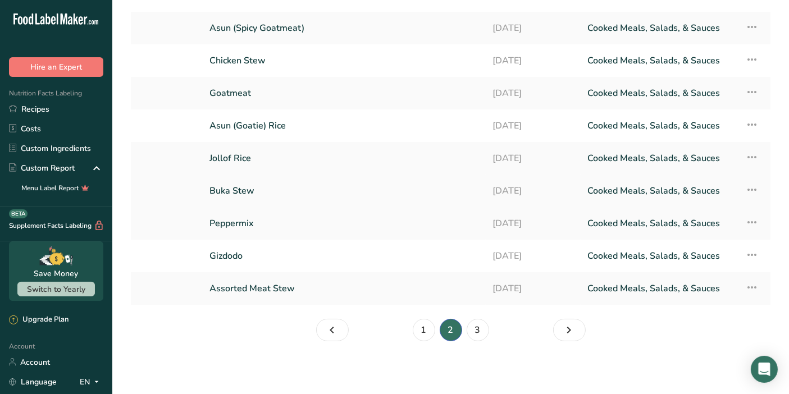
click at [310, 182] on link "Buka Stew" at bounding box center [343, 191] width 269 height 24
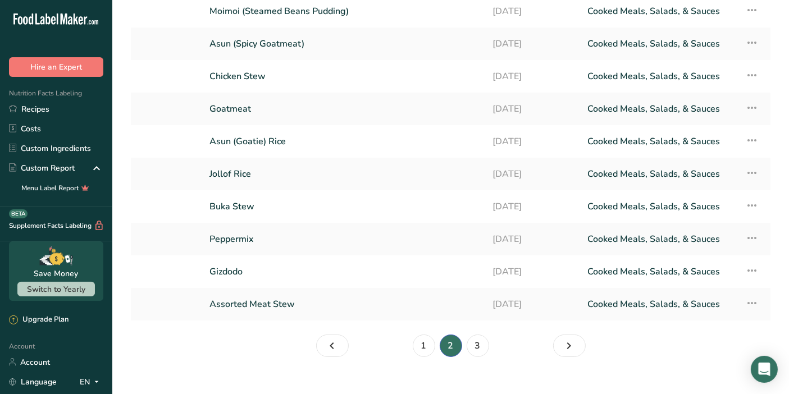
scroll to position [97, 0]
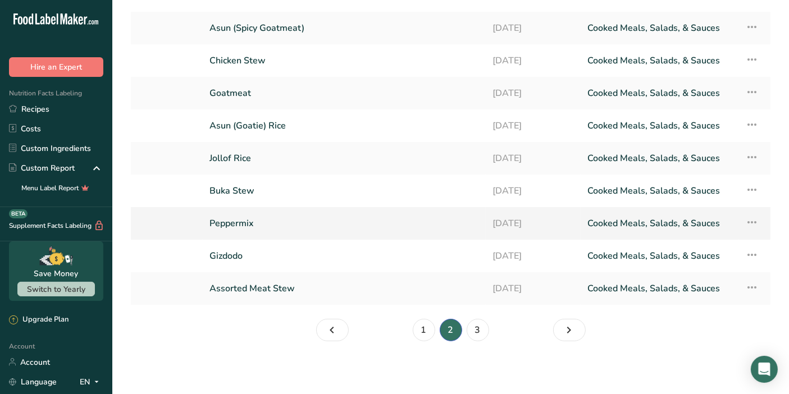
click at [300, 228] on link "Peppermix" at bounding box center [343, 224] width 269 height 24
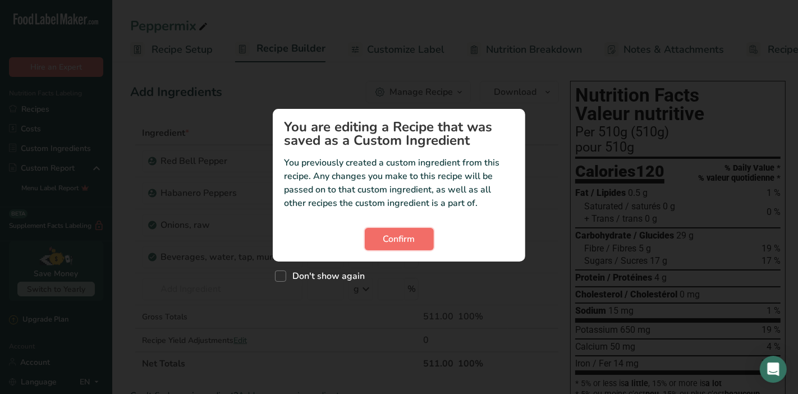
click at [410, 241] on span "Confirm" at bounding box center [399, 238] width 32 height 13
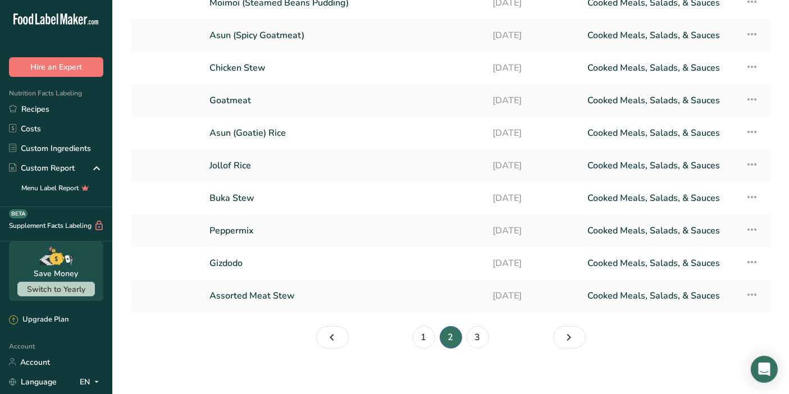
scroll to position [97, 0]
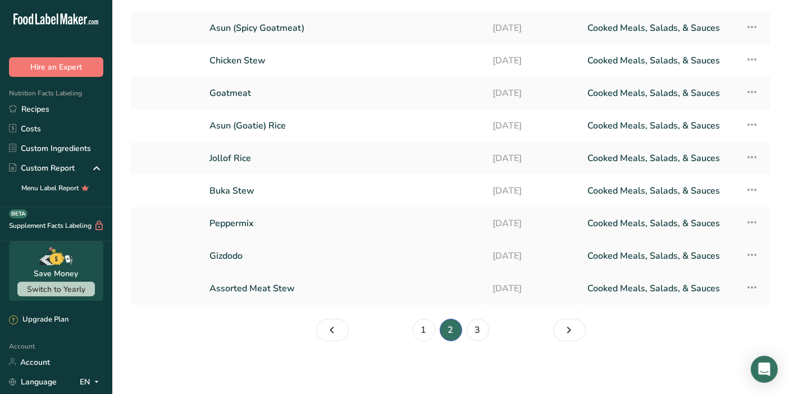
click at [227, 258] on link "Gizdodo" at bounding box center [343, 256] width 269 height 24
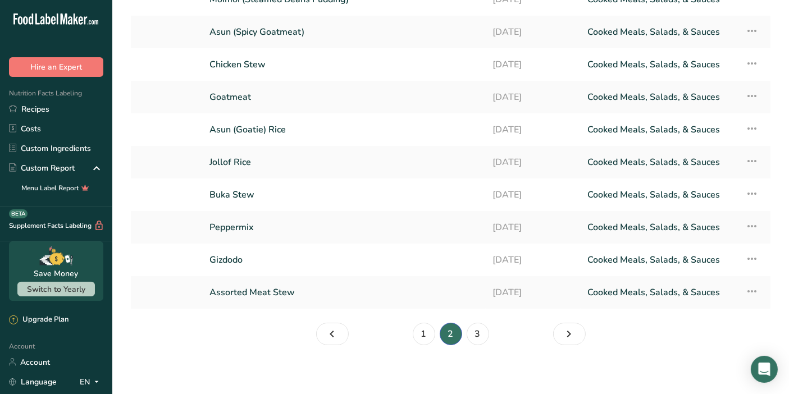
scroll to position [97, 0]
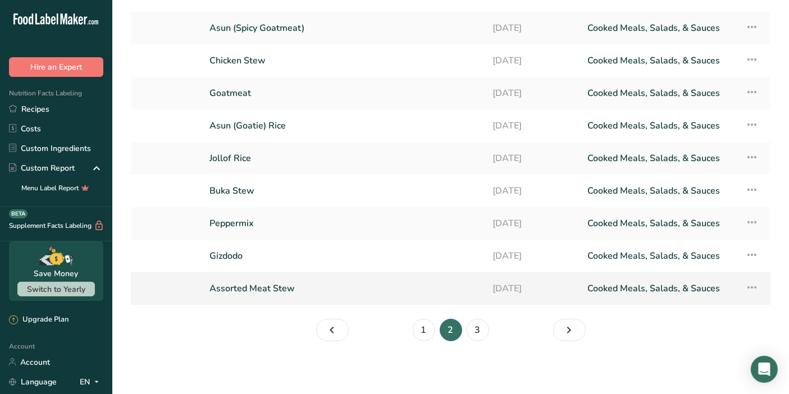
click at [364, 286] on link "Assorted Meat Stew" at bounding box center [343, 289] width 269 height 24
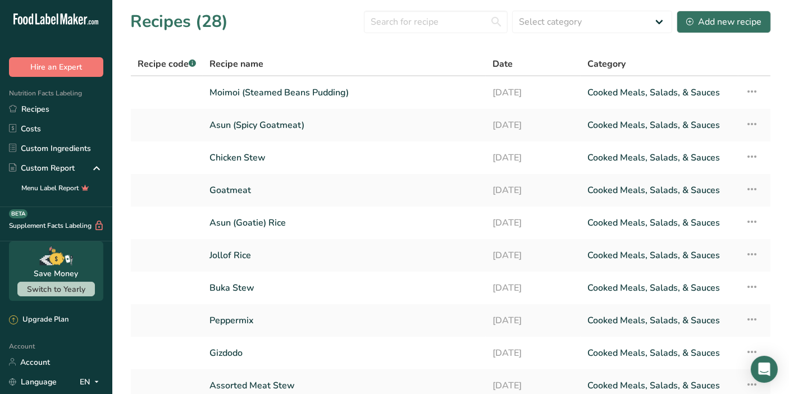
scroll to position [97, 0]
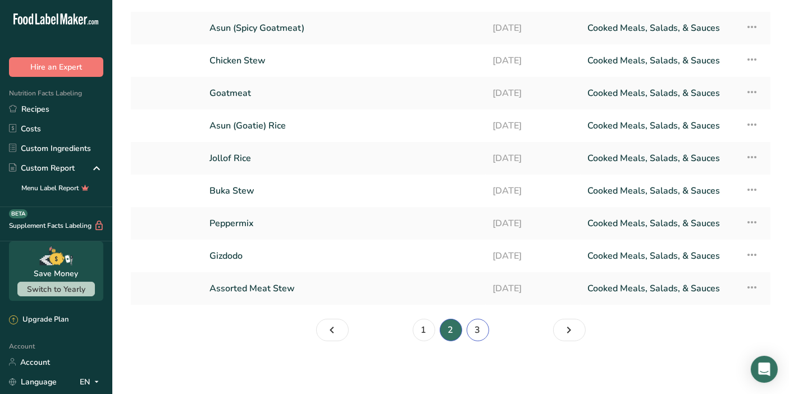
click at [478, 324] on link "3" at bounding box center [477, 330] width 22 height 22
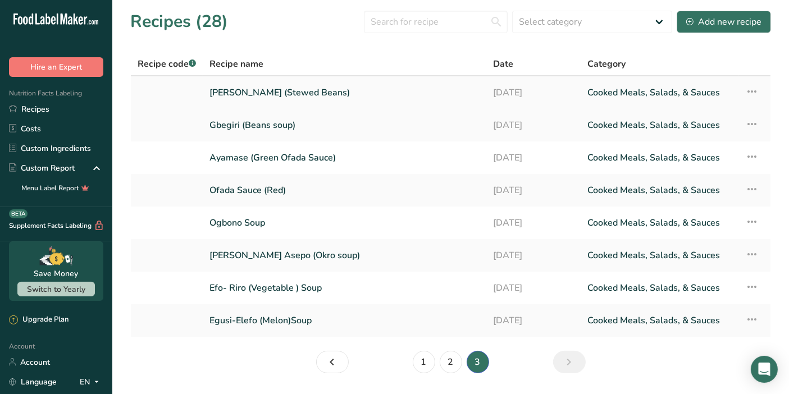
click at [319, 90] on link "Ewa-riro (Stewed Beans)" at bounding box center [344, 93] width 270 height 24
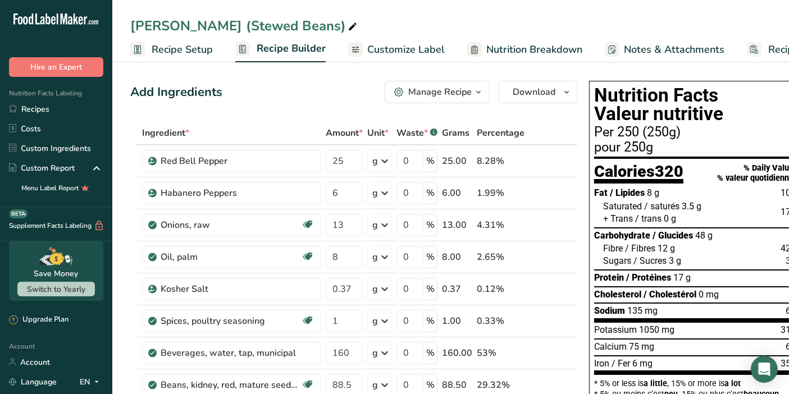
click at [319, 90] on div "Add Ingredients Manage Recipe Delete Recipe Duplicate Recipe Scale Recipe Save …" at bounding box center [353, 92] width 447 height 22
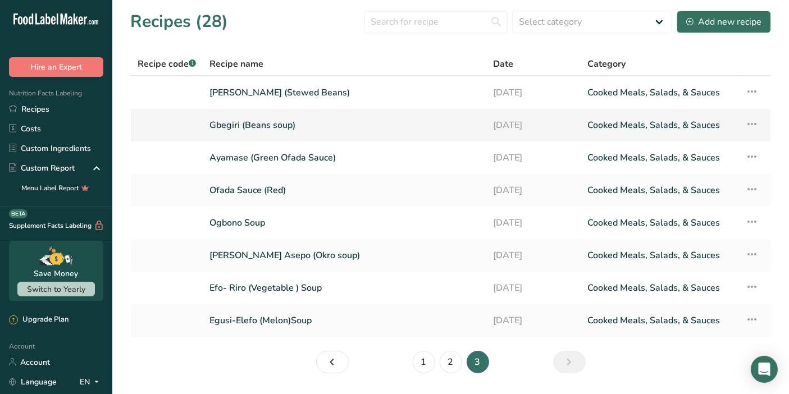
click at [287, 121] on link "Gbegiri (Beans soup)" at bounding box center [344, 125] width 270 height 24
click at [251, 161] on link "Ayamase (Green Ofada Sauce)" at bounding box center [344, 158] width 270 height 24
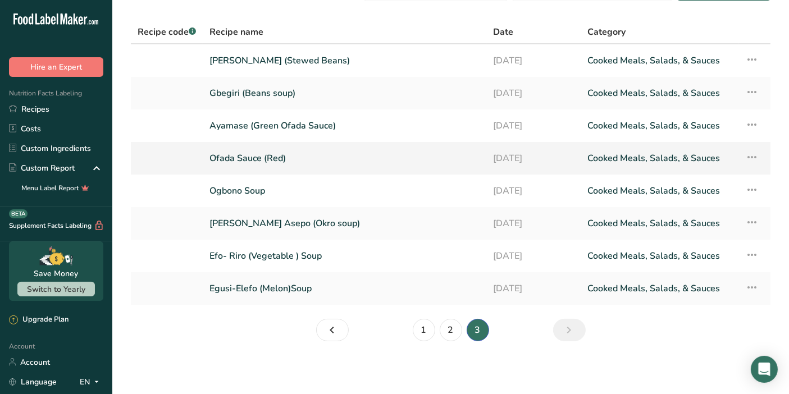
click at [289, 158] on link "Ofada Sauce (Red)" at bounding box center [344, 158] width 270 height 24
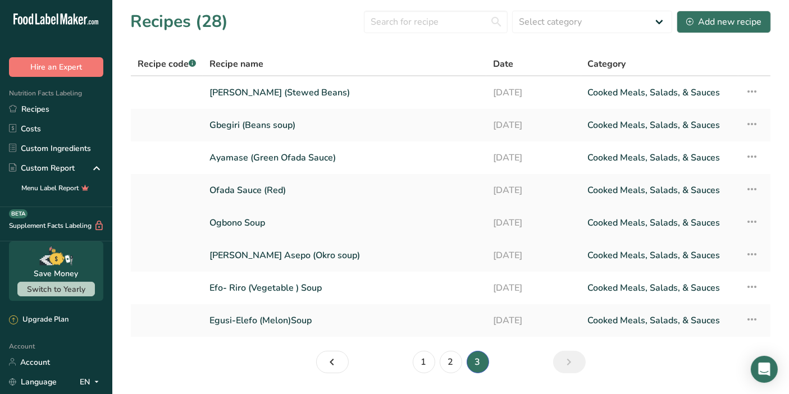
click at [281, 223] on link "Ogbono Soup" at bounding box center [344, 223] width 270 height 24
click at [253, 260] on link "Ila Asepo (Okro soup)" at bounding box center [344, 256] width 270 height 24
click at [304, 258] on link "Ila Asepo (Okro soup)" at bounding box center [344, 256] width 270 height 24
click at [228, 286] on link "Efo- Riro (Vegetable ) Soup" at bounding box center [344, 288] width 270 height 24
